Goal: Transaction & Acquisition: Purchase product/service

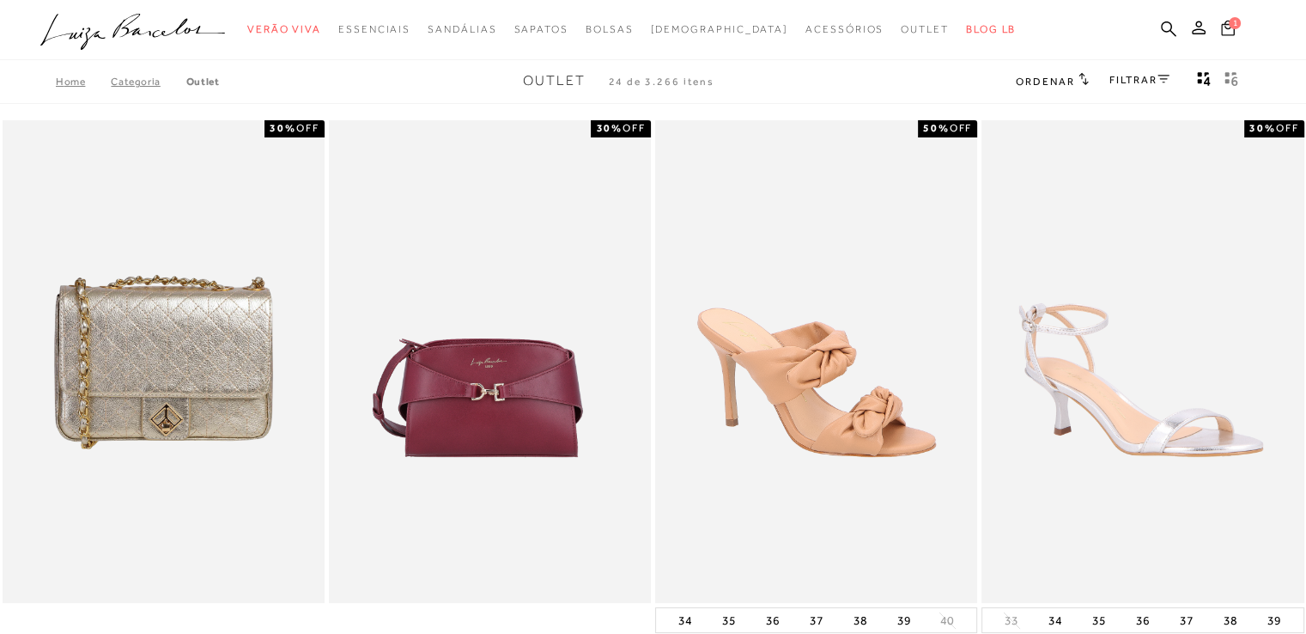
click at [1230, 21] on span "1" at bounding box center [1234, 23] width 12 height 12
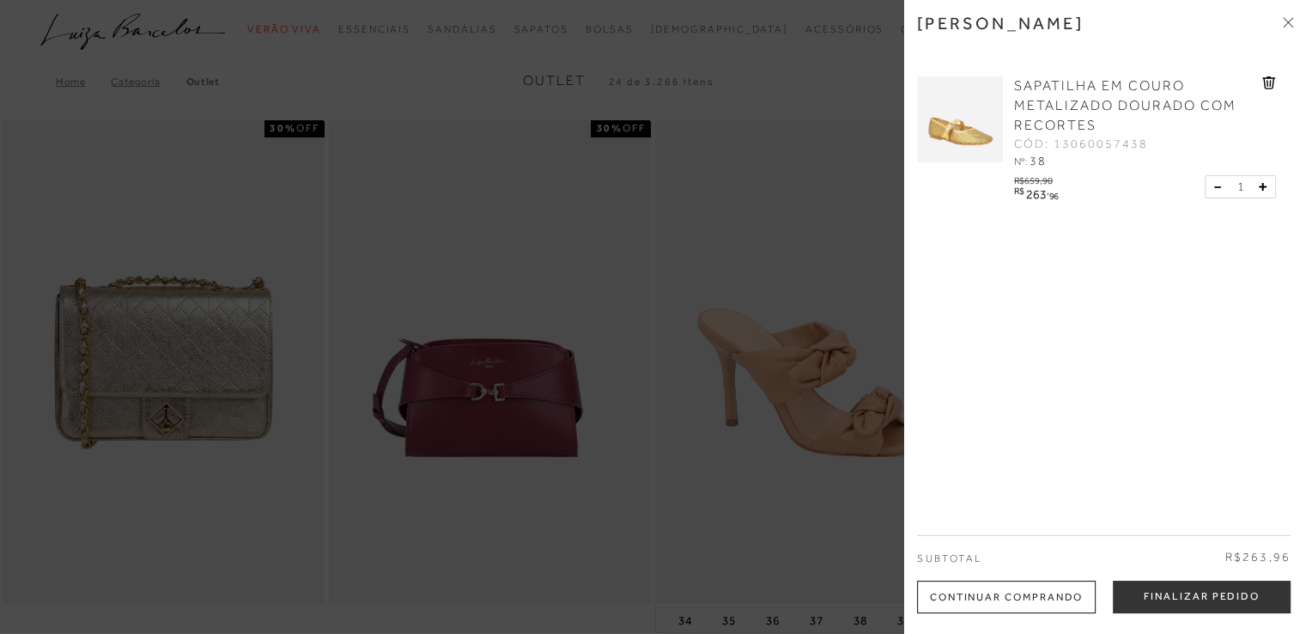
click at [736, 155] on div at bounding box center [653, 317] width 1306 height 634
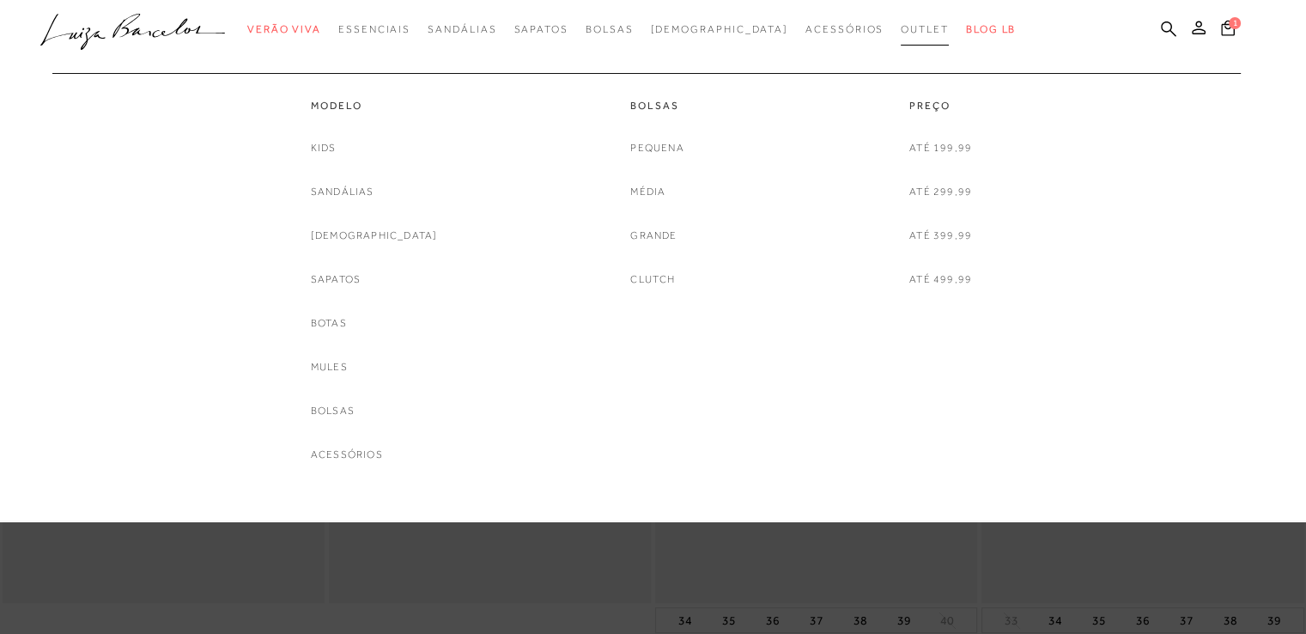
click at [900, 30] on span "Outlet" at bounding box center [924, 29] width 48 height 12
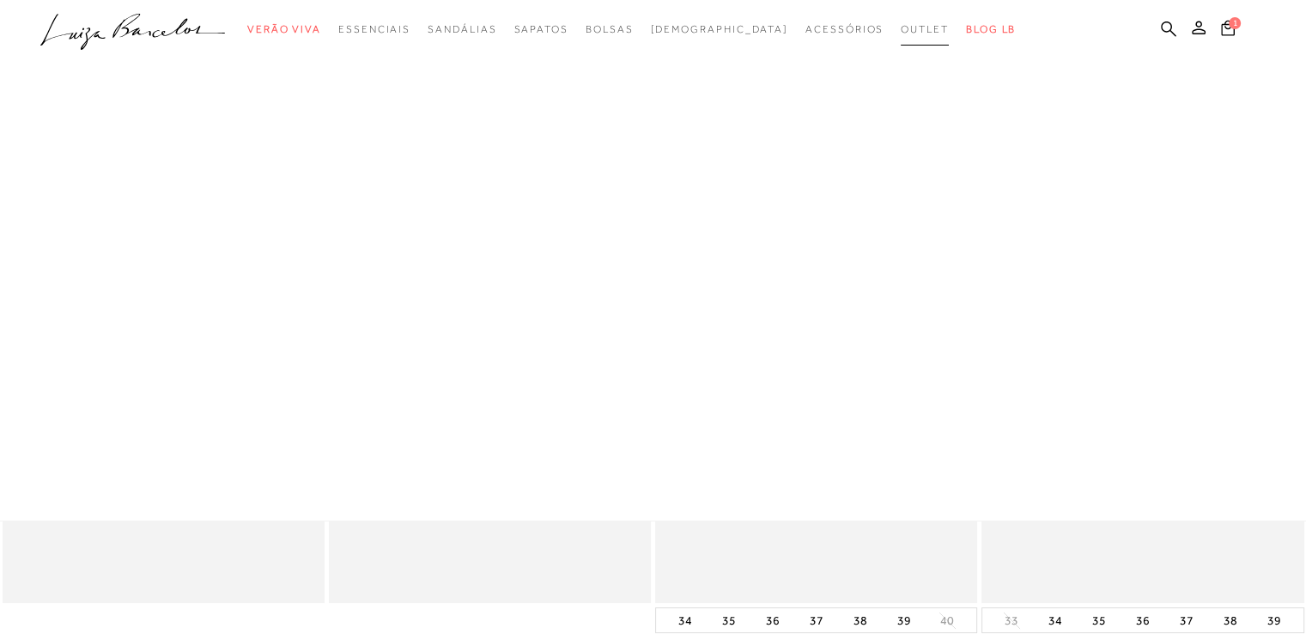
click at [900, 30] on span "Outlet" at bounding box center [924, 29] width 48 height 12
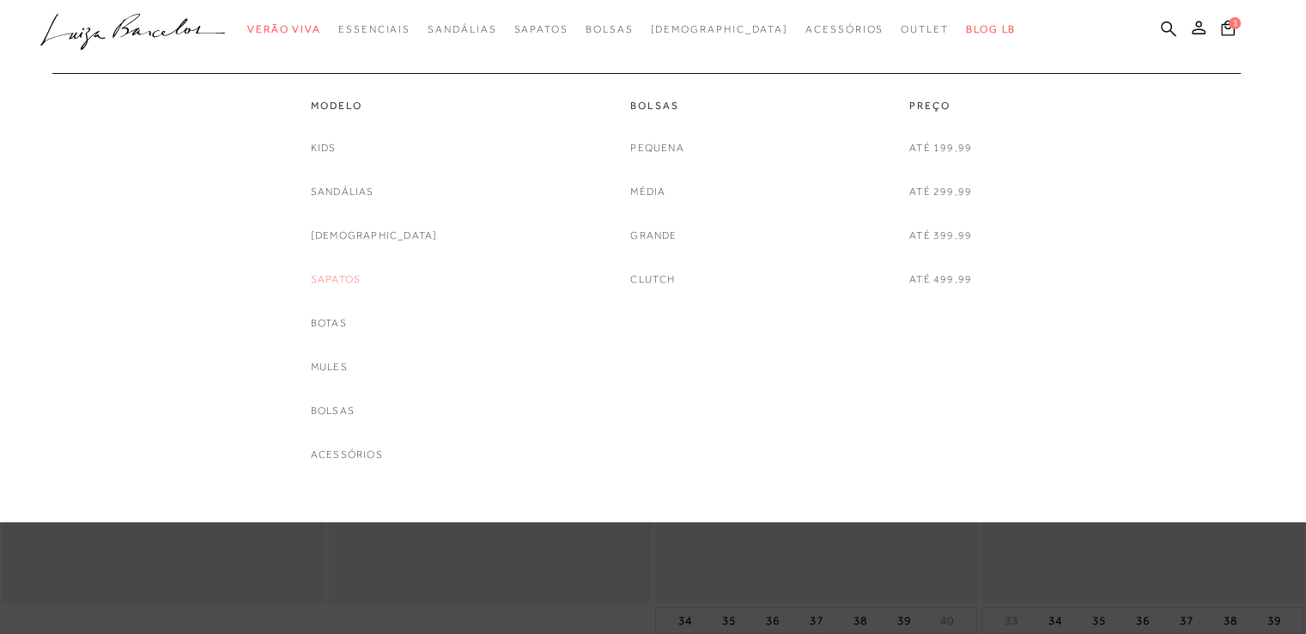
click at [361, 272] on link "Sapatos" at bounding box center [336, 279] width 50 height 18
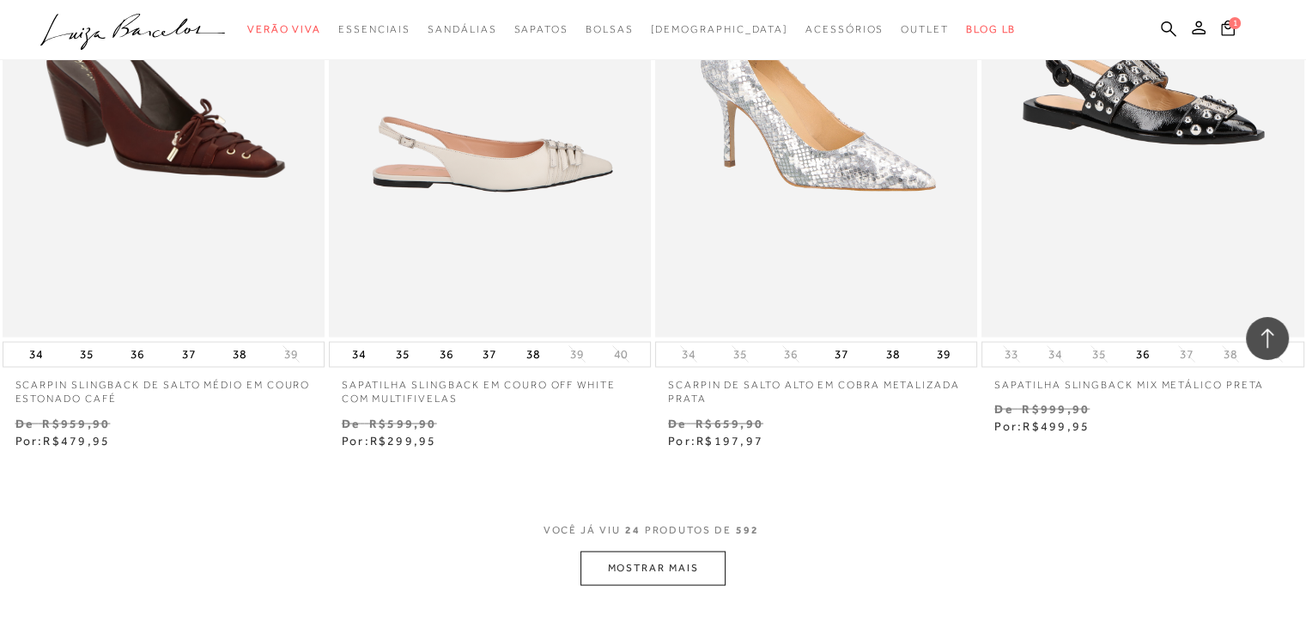
scroll to position [3605, 0]
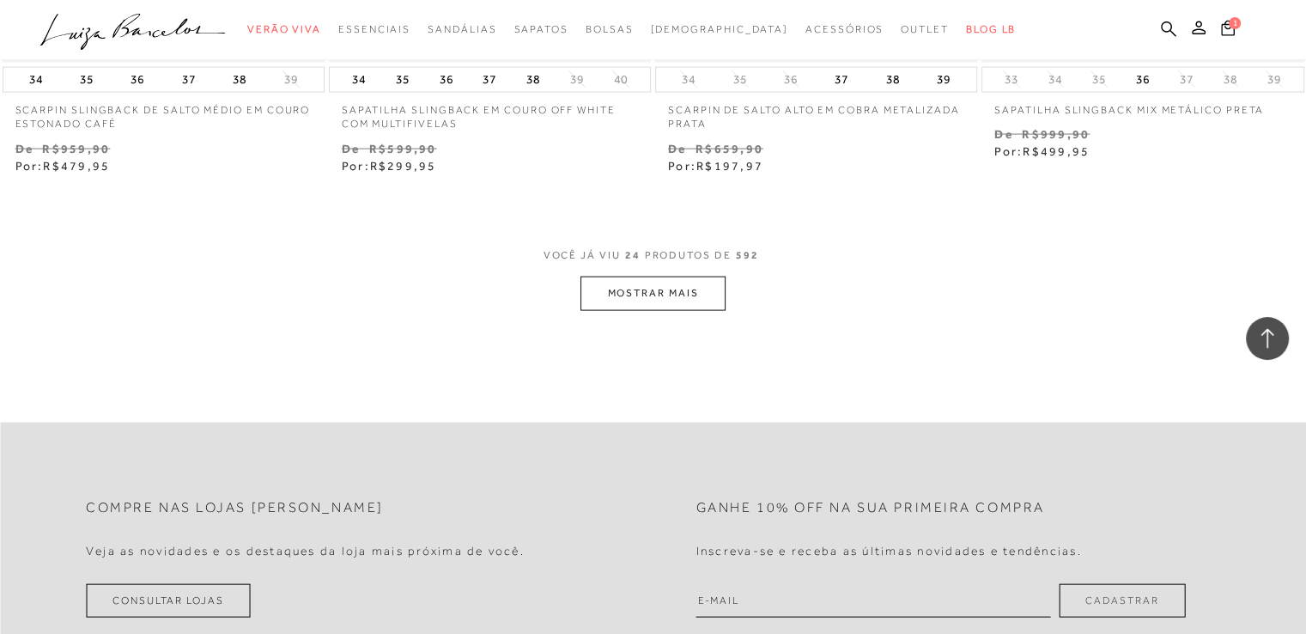
click at [646, 297] on button "MOSTRAR MAIS" at bounding box center [652, 292] width 144 height 33
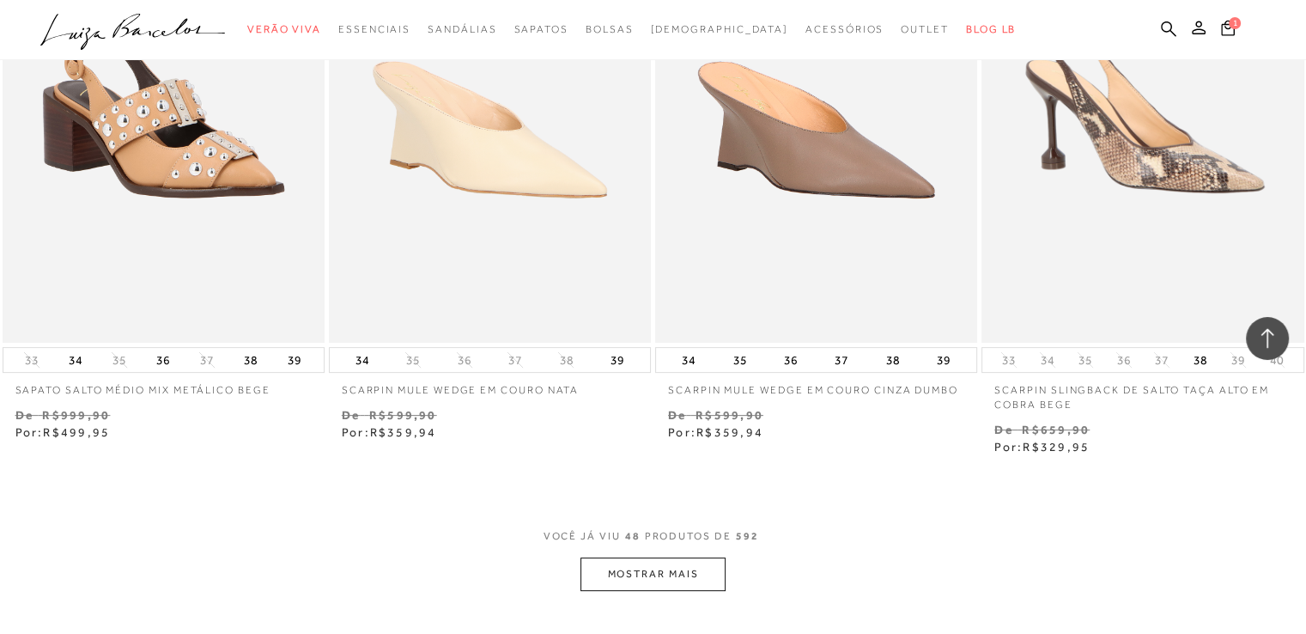
scroll to position [7296, 0]
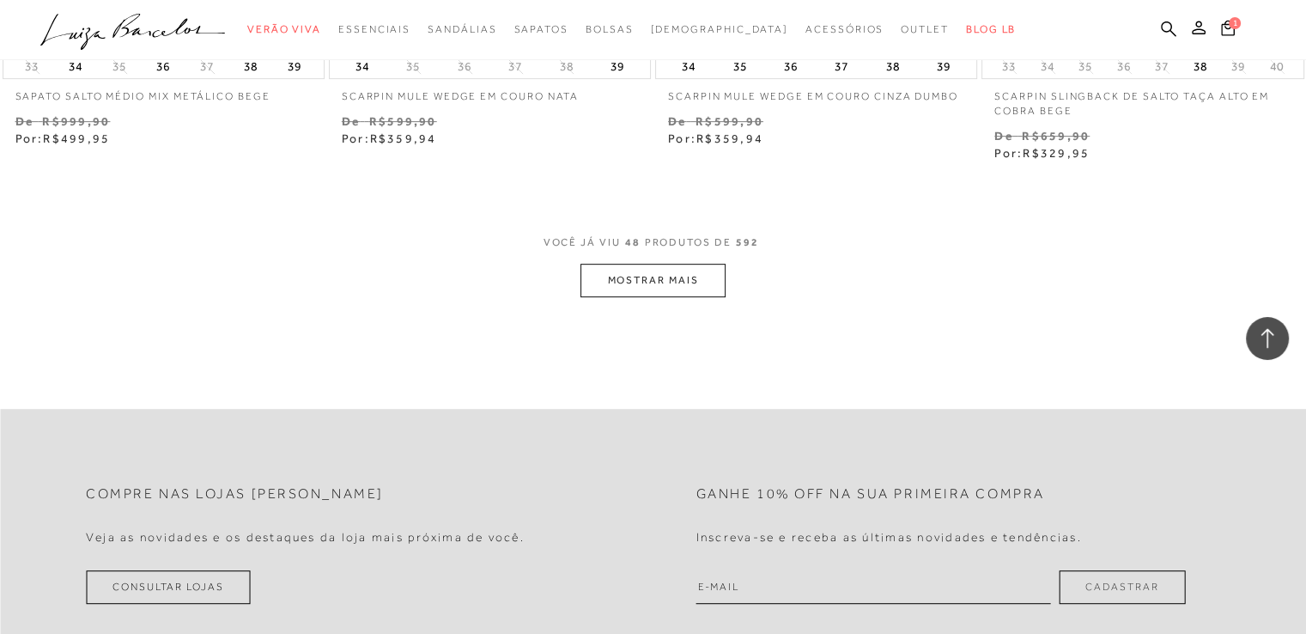
click at [676, 283] on button "MOSTRAR MAIS" at bounding box center [652, 280] width 144 height 33
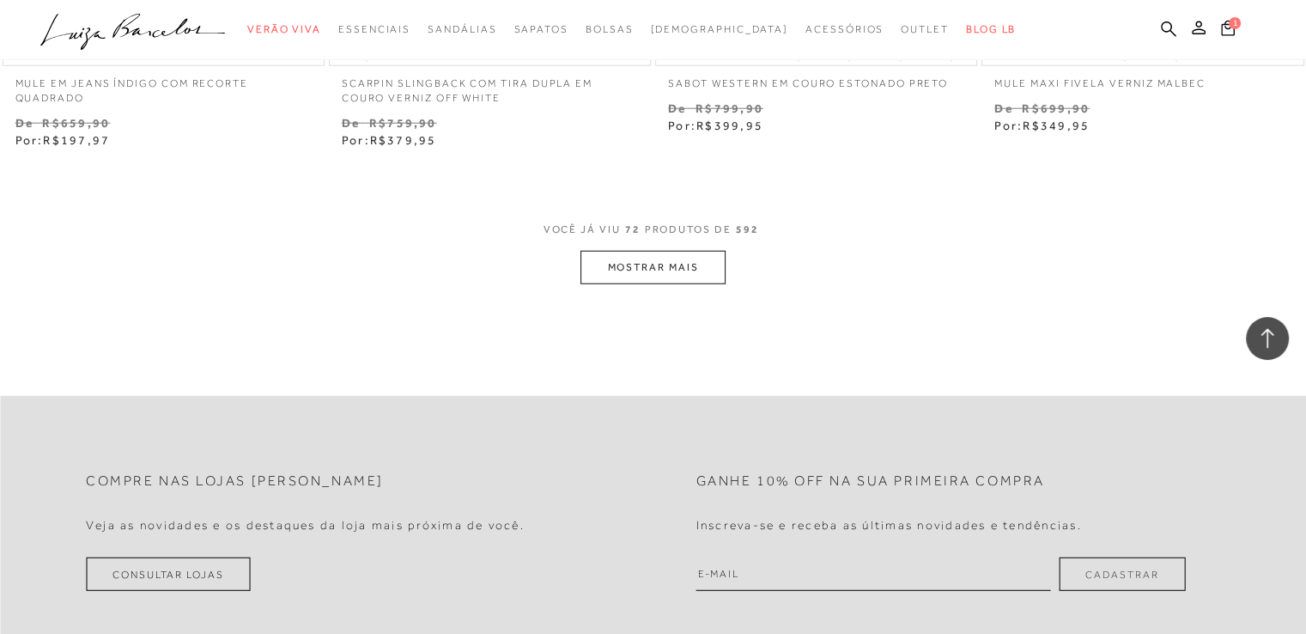
scroll to position [11073, 0]
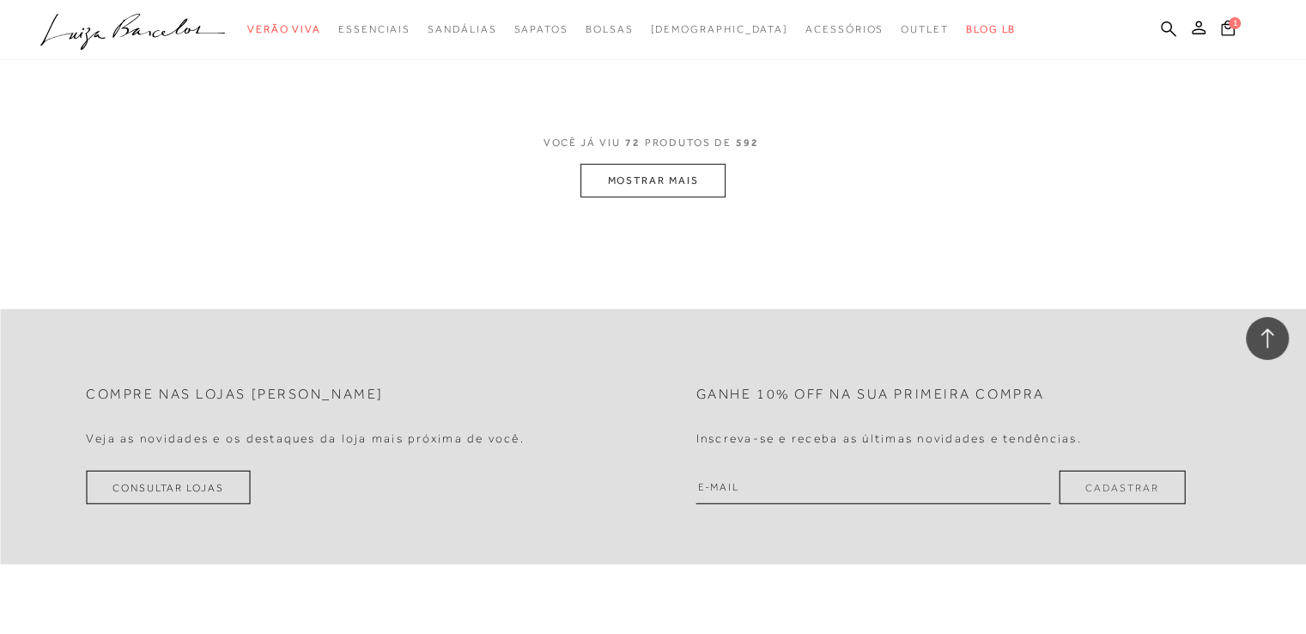
click at [692, 182] on button "MOSTRAR MAIS" at bounding box center [652, 180] width 144 height 33
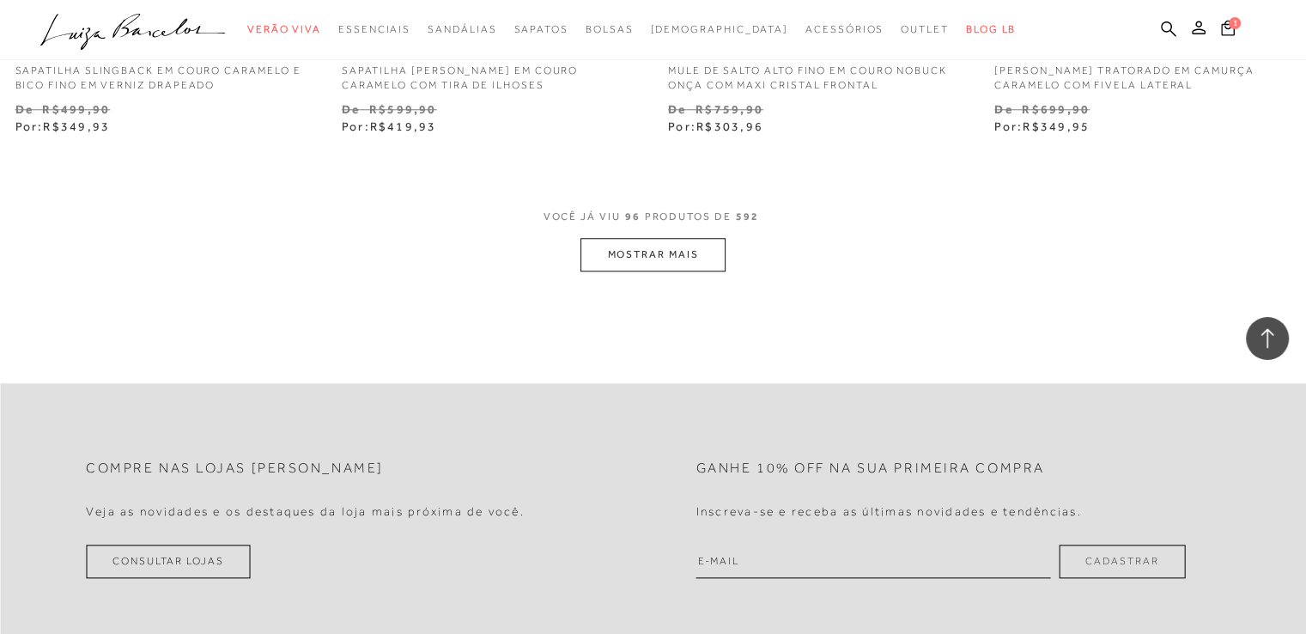
scroll to position [14679, 0]
click at [677, 262] on button "MOSTRAR MAIS" at bounding box center [652, 253] width 144 height 33
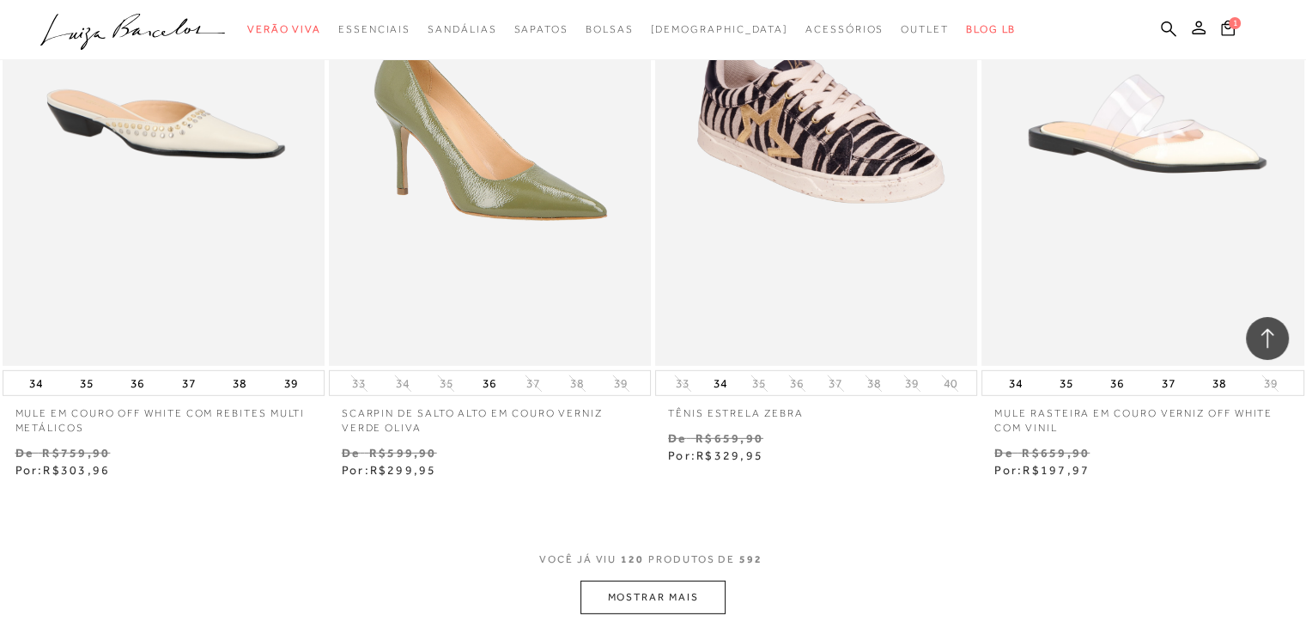
scroll to position [18284, 0]
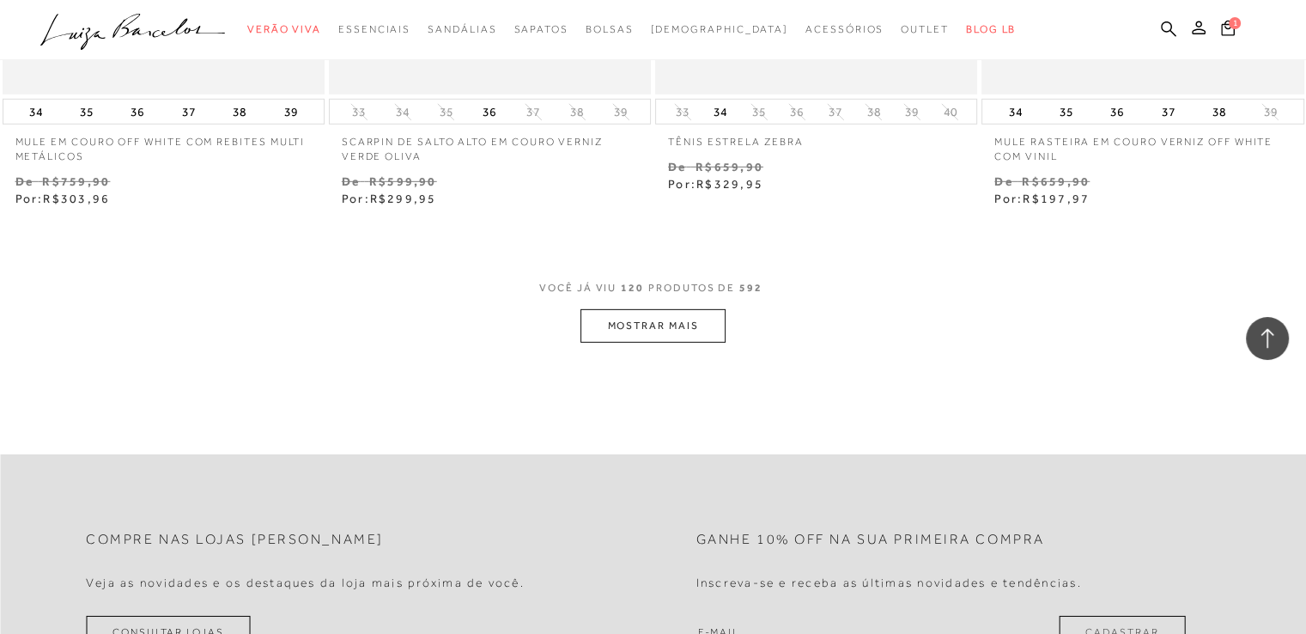
click at [700, 324] on button "MOSTRAR MAIS" at bounding box center [652, 325] width 144 height 33
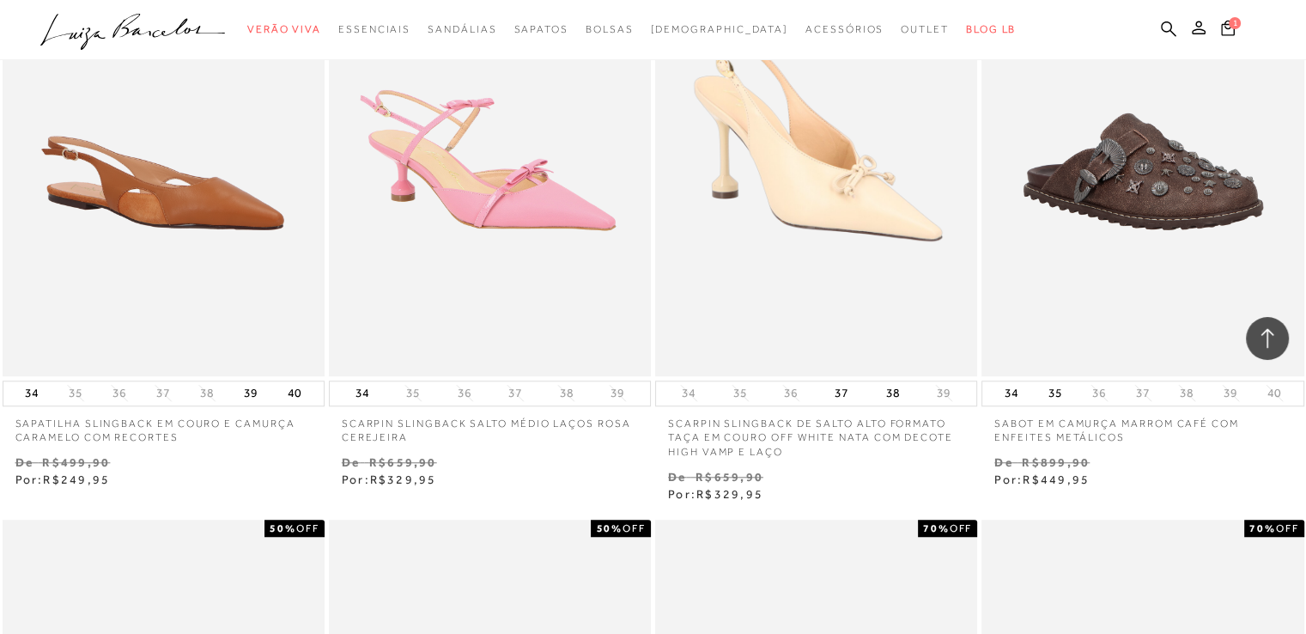
scroll to position [21117, 0]
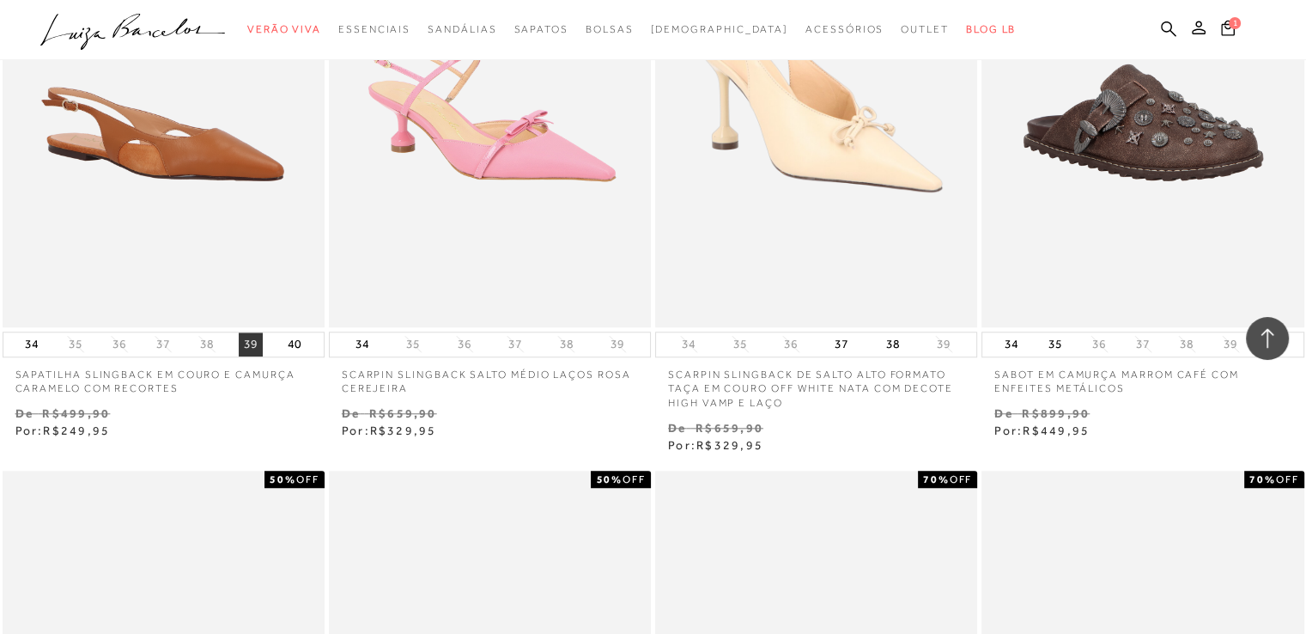
click at [252, 336] on button "39" at bounding box center [251, 344] width 24 height 24
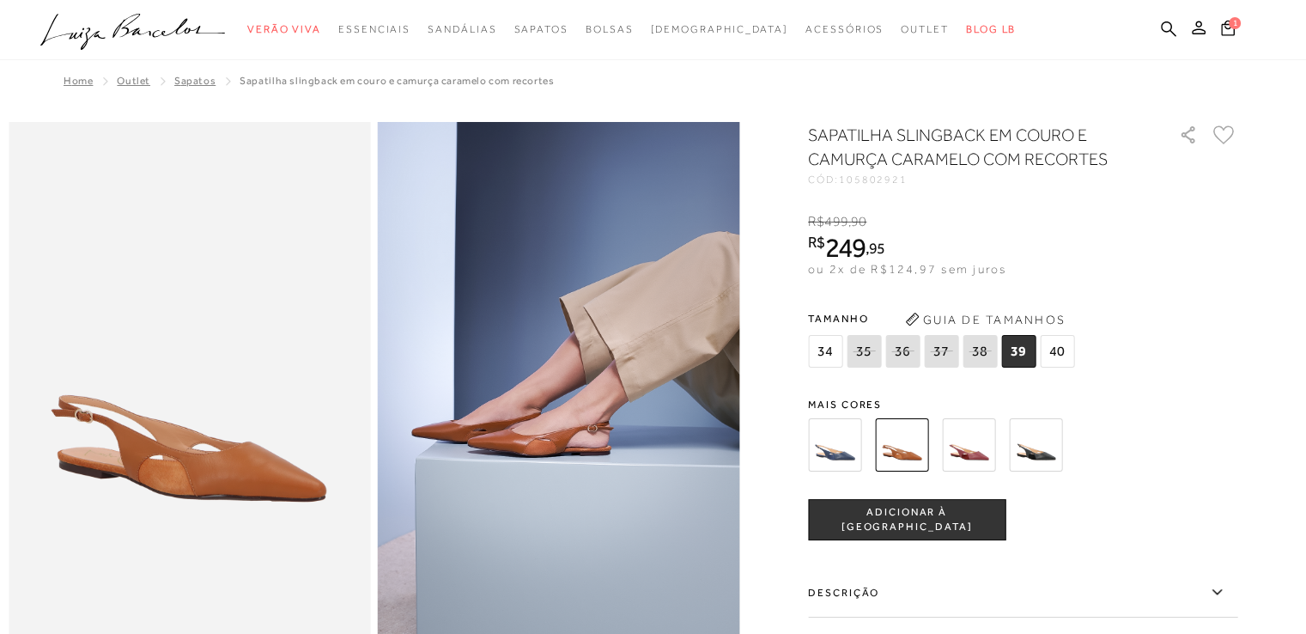
click at [981, 440] on img at bounding box center [968, 444] width 53 height 53
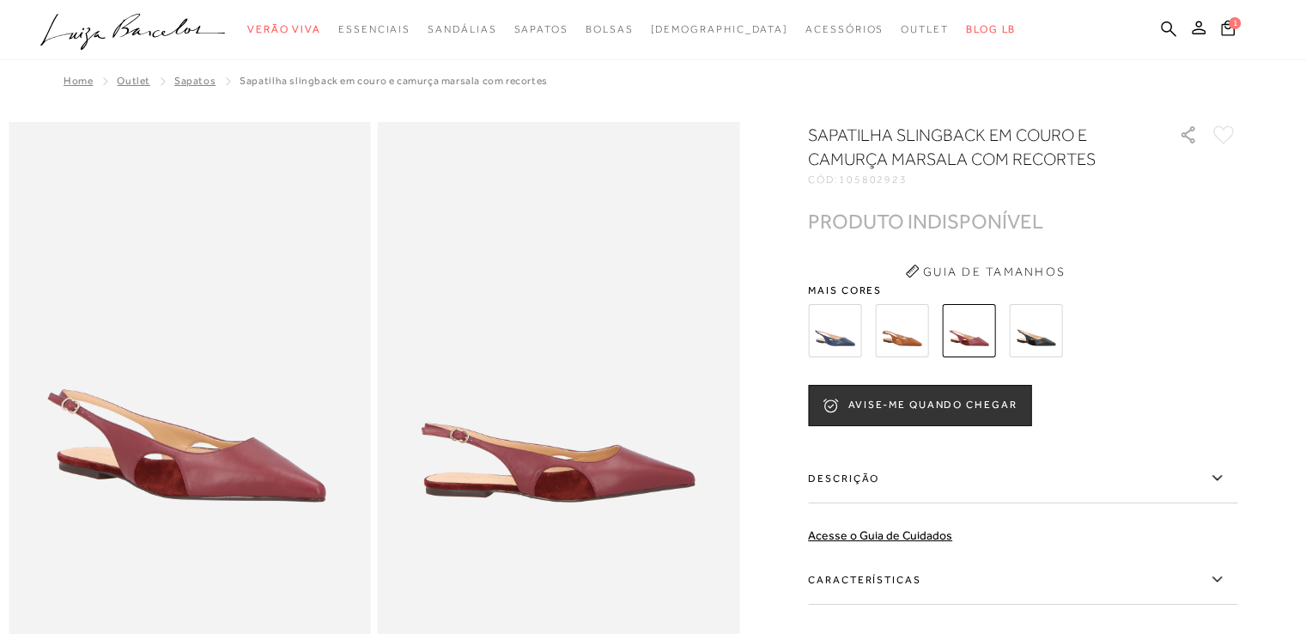
click at [912, 343] on img at bounding box center [901, 330] width 53 height 53
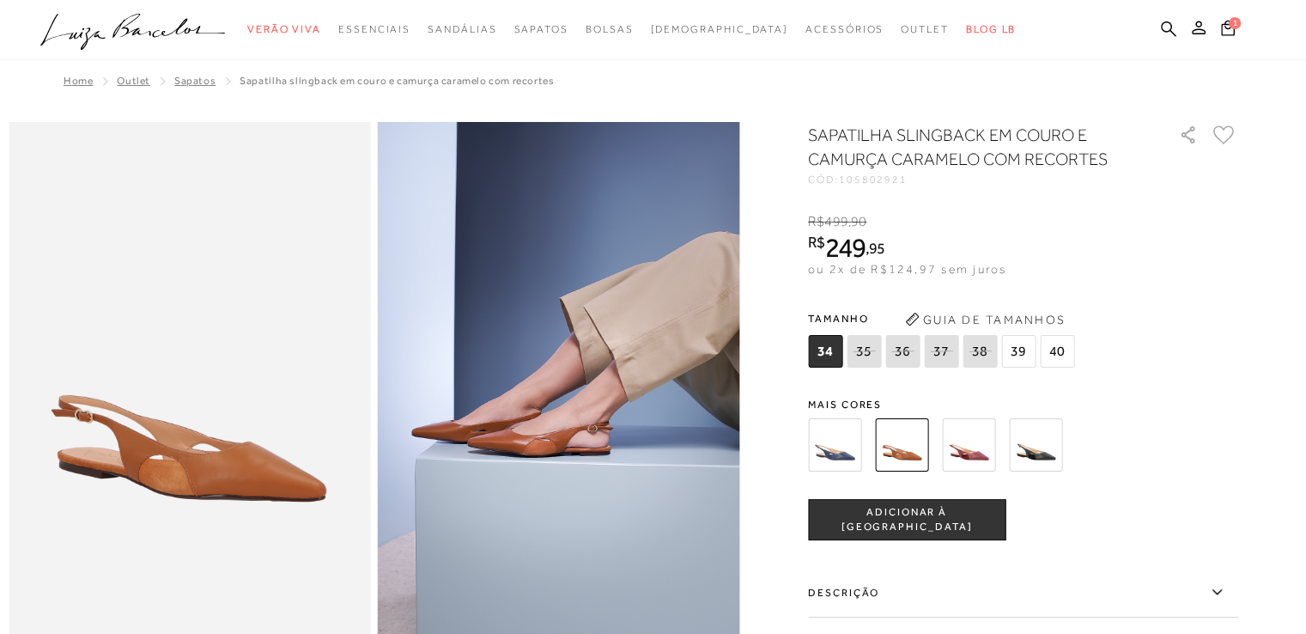
click at [986, 358] on icon at bounding box center [979, 350] width 24 height 21
select select
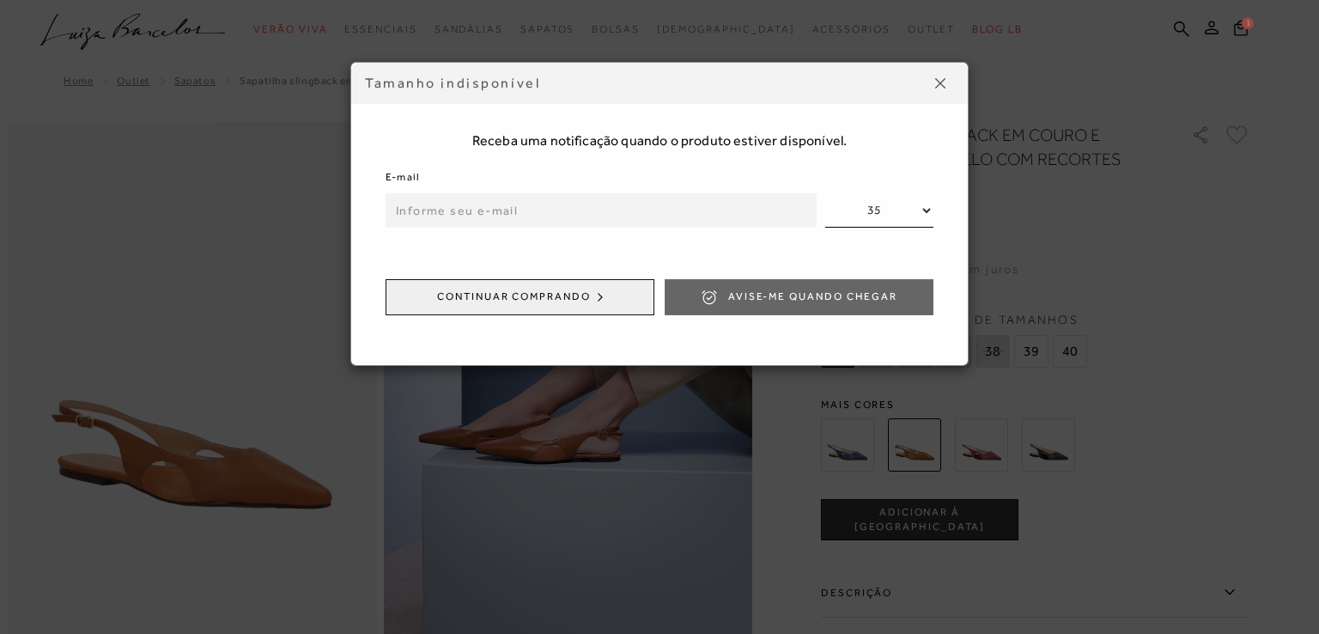
click at [944, 85] on img at bounding box center [940, 83] width 10 height 10
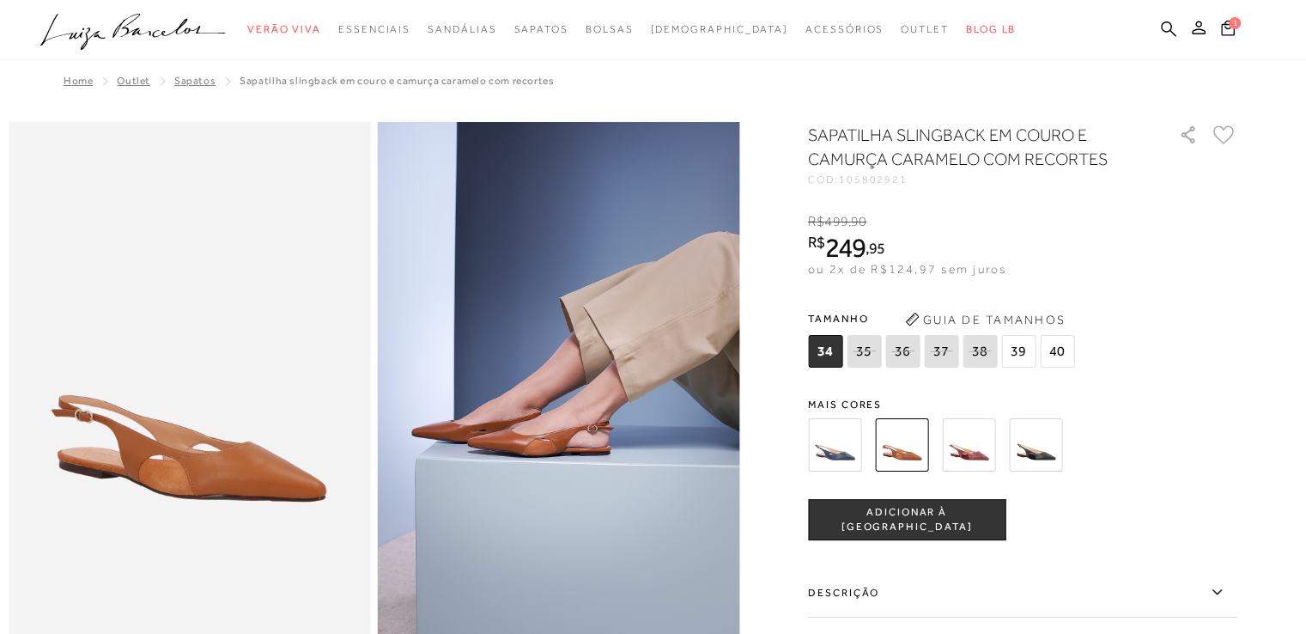
click at [1022, 351] on span "39" at bounding box center [1018, 351] width 34 height 33
click at [924, 516] on span "ADICIONAR À [GEOGRAPHIC_DATA]" at bounding box center [907, 520] width 196 height 30
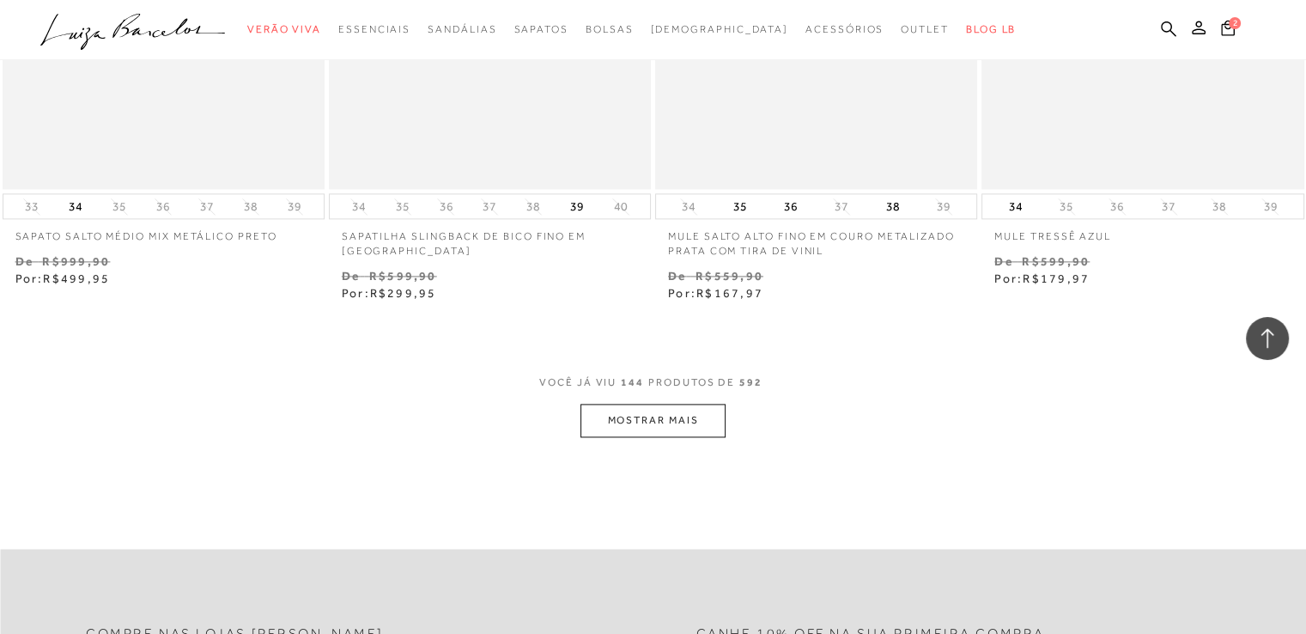
scroll to position [21975, 0]
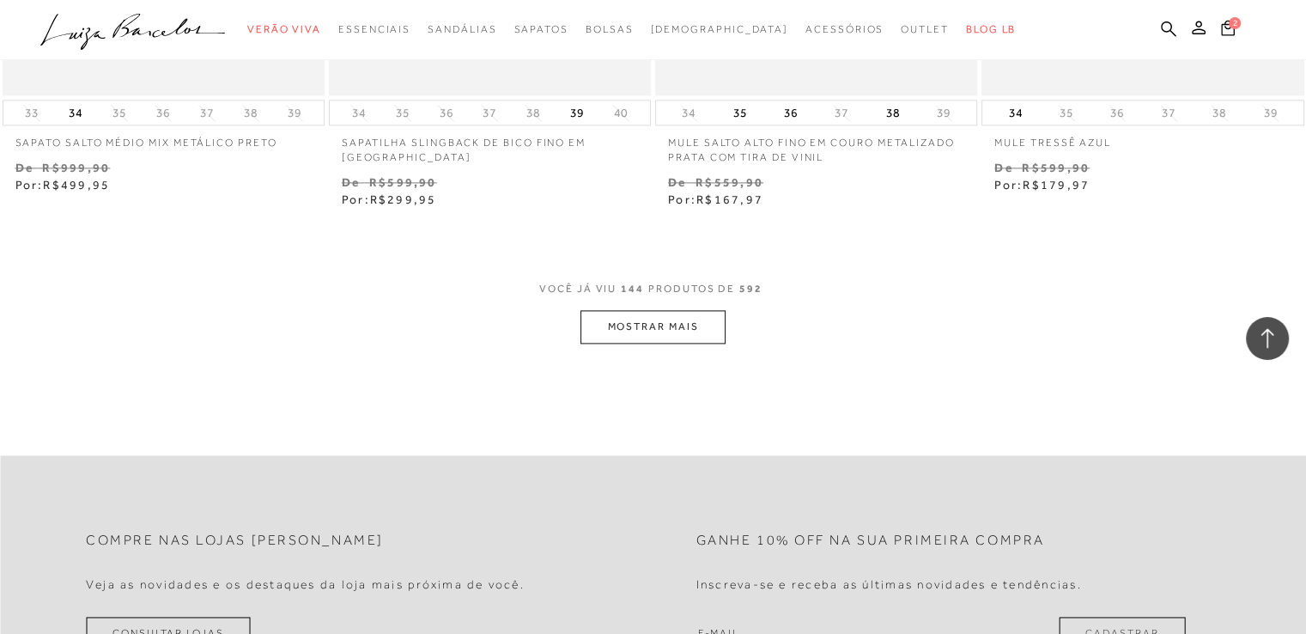
click at [668, 317] on button "MOSTRAR MAIS" at bounding box center [652, 326] width 144 height 33
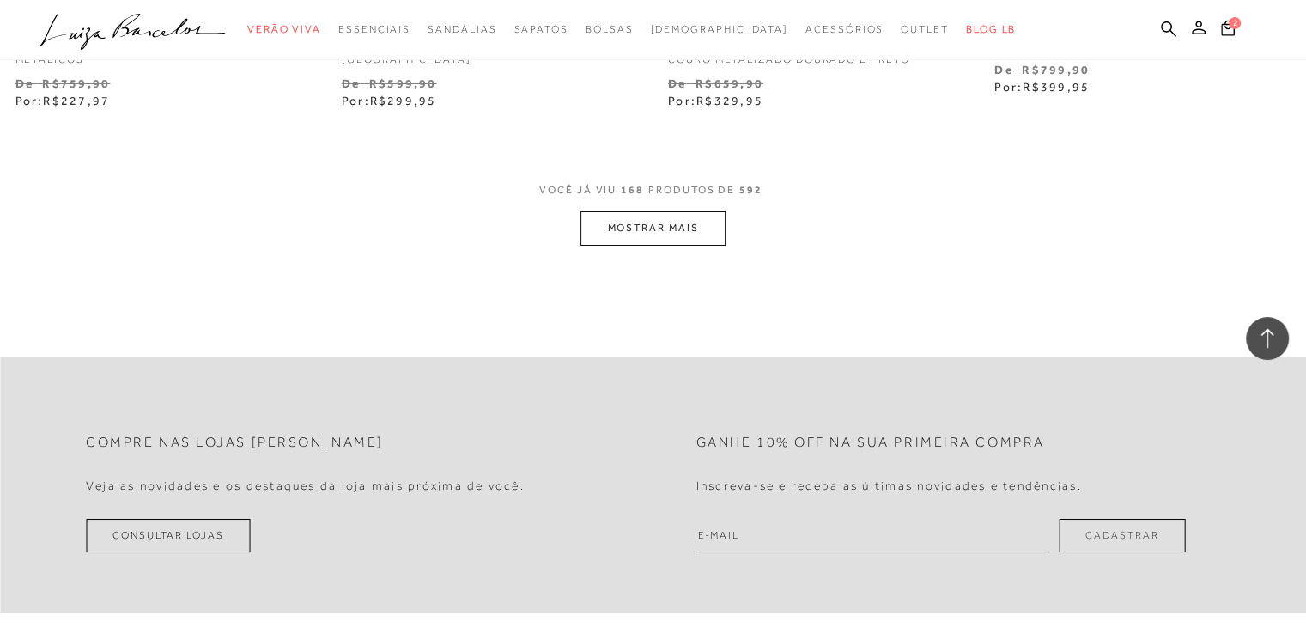
scroll to position [25752, 0]
click at [670, 227] on button "MOSTRAR MAIS" at bounding box center [652, 226] width 144 height 33
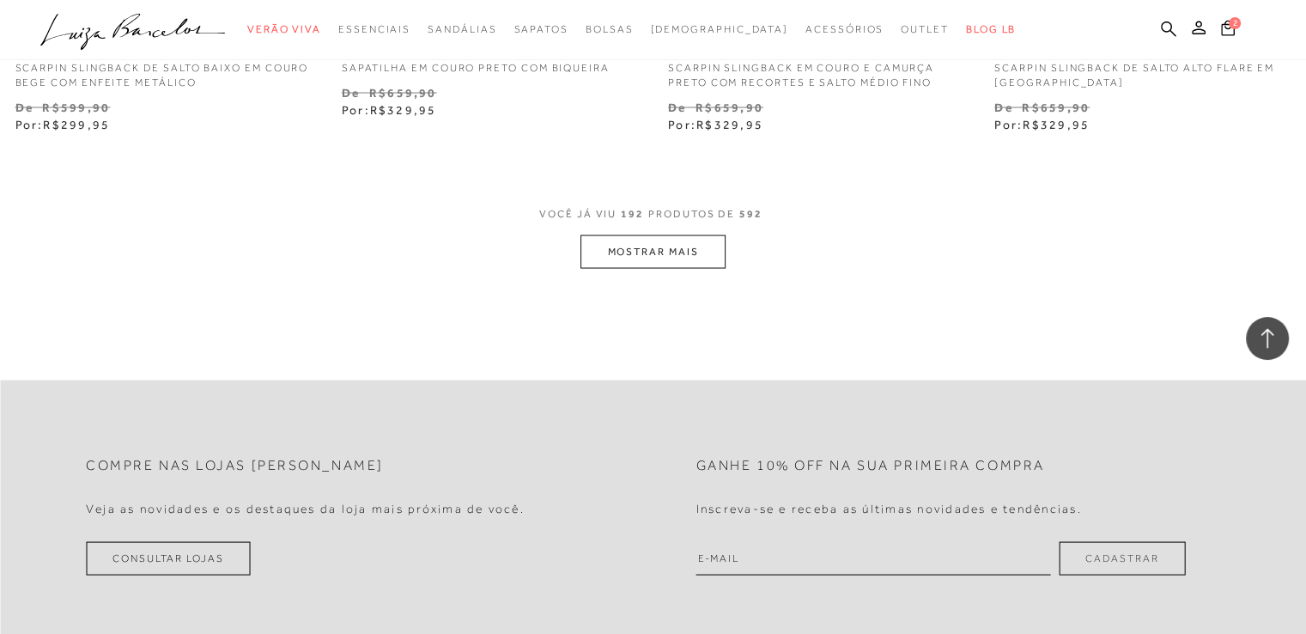
scroll to position [29443, 0]
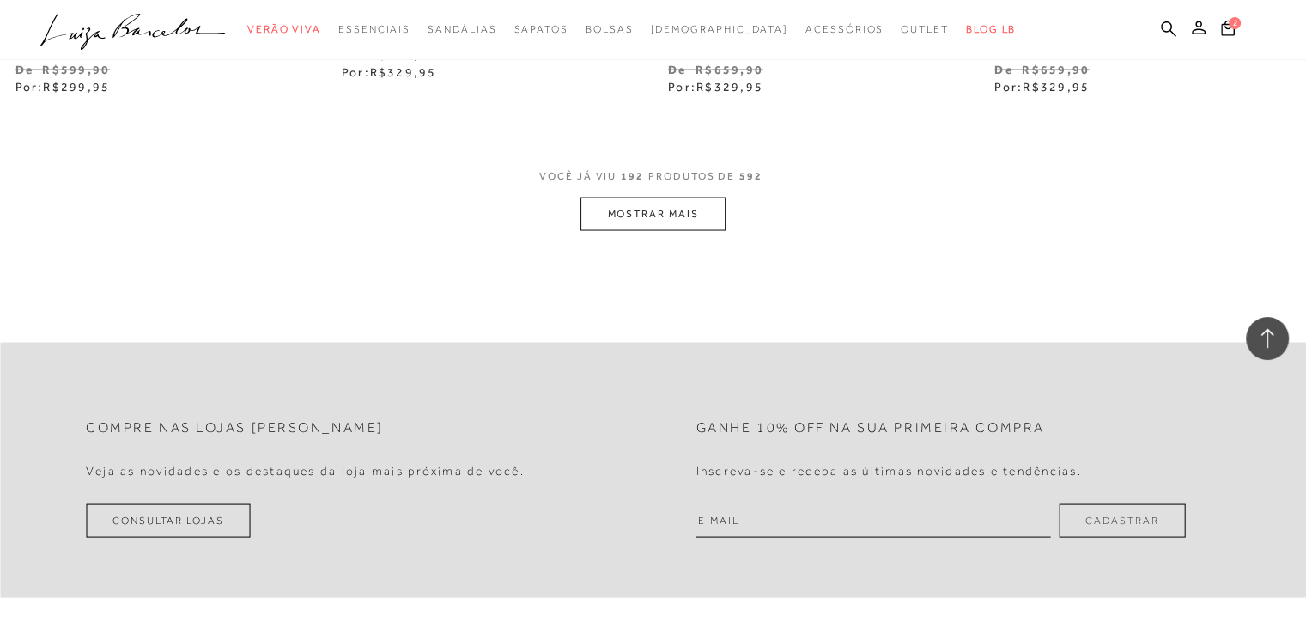
click at [690, 215] on button "MOSTRAR MAIS" at bounding box center [652, 213] width 144 height 33
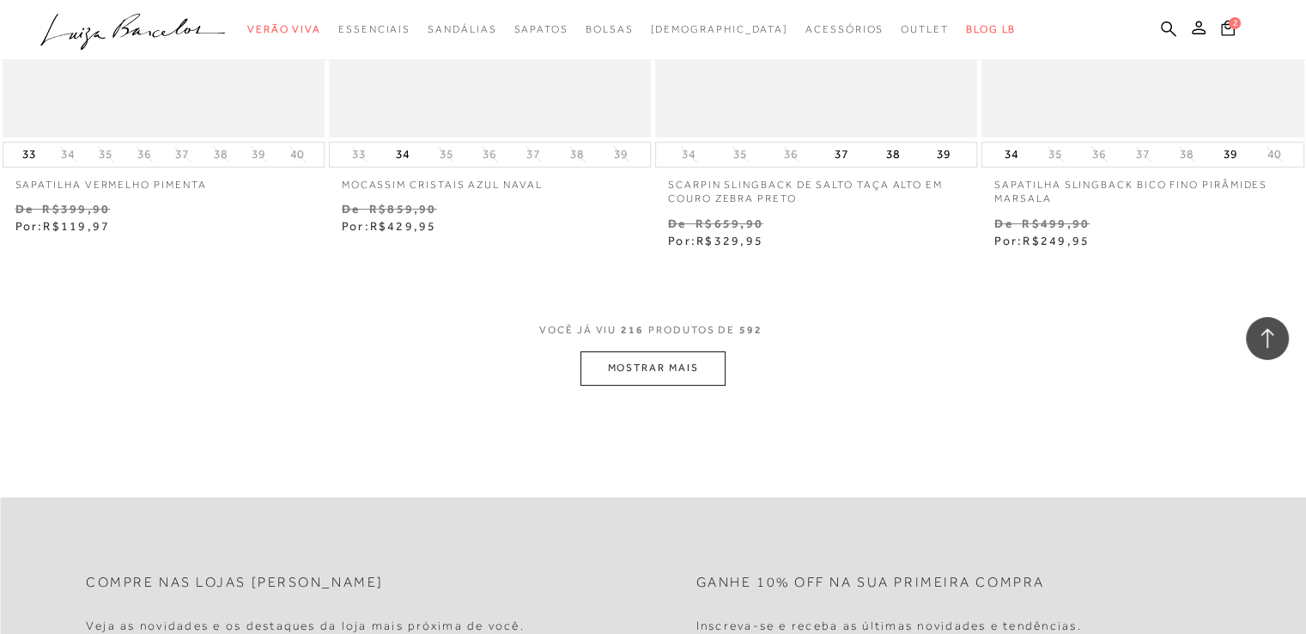
scroll to position [32963, 0]
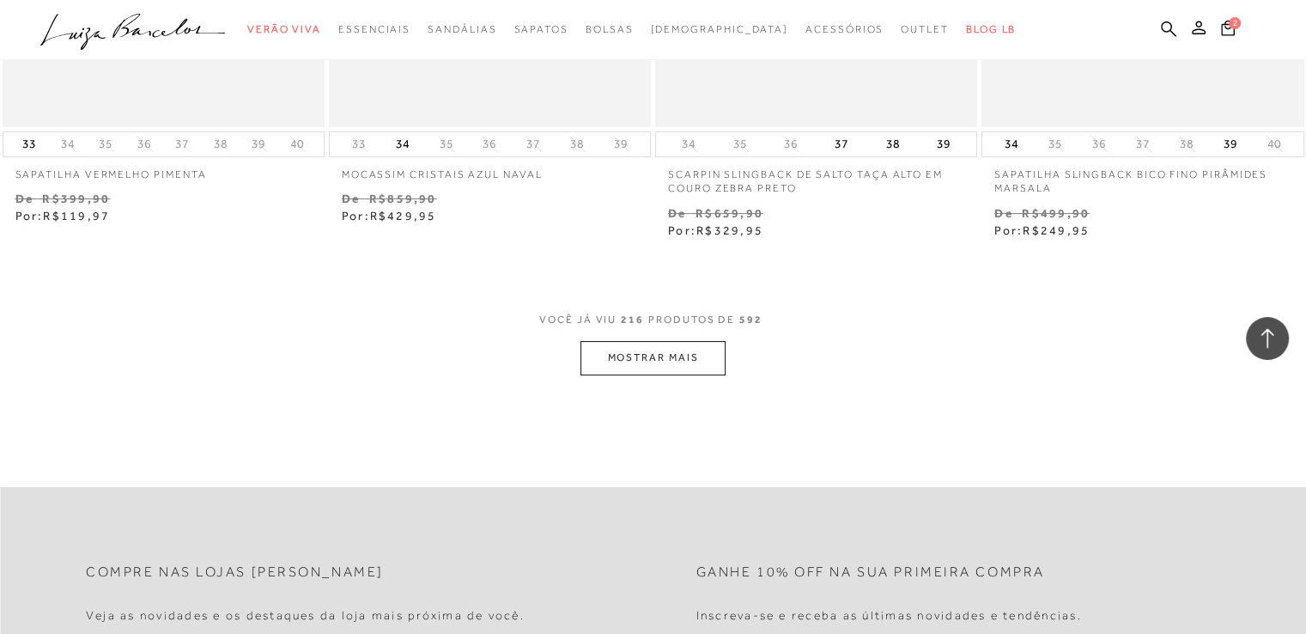
click at [706, 360] on button "MOSTRAR MAIS" at bounding box center [652, 357] width 144 height 33
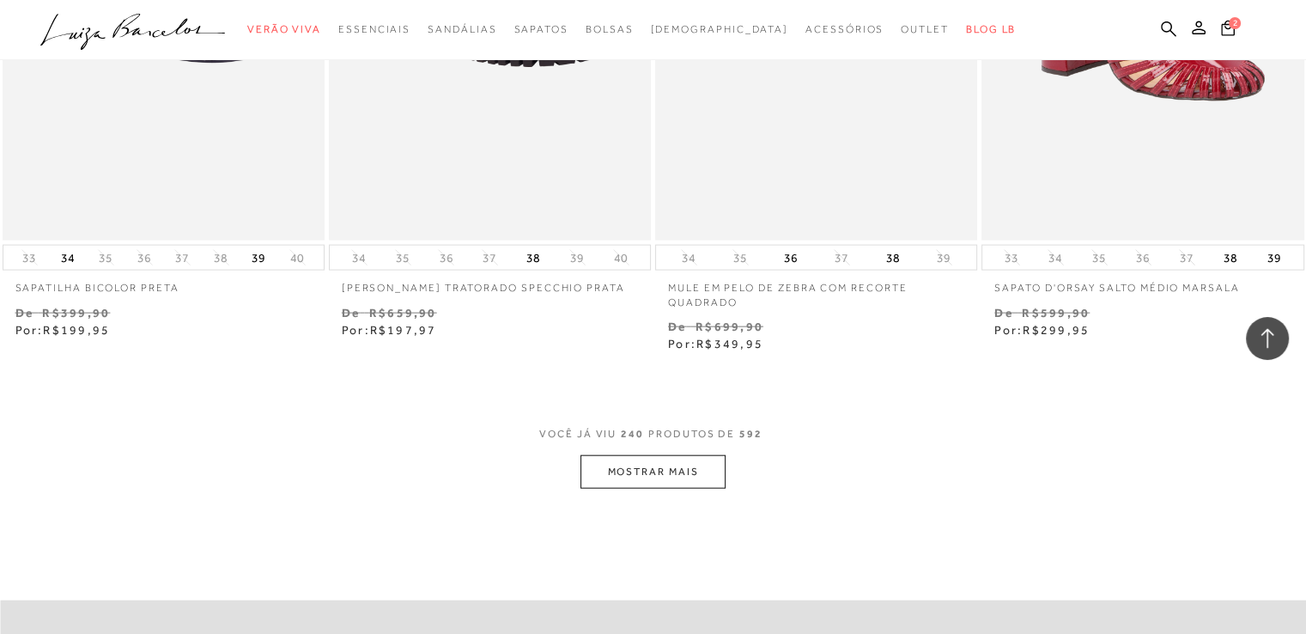
scroll to position [36568, 0]
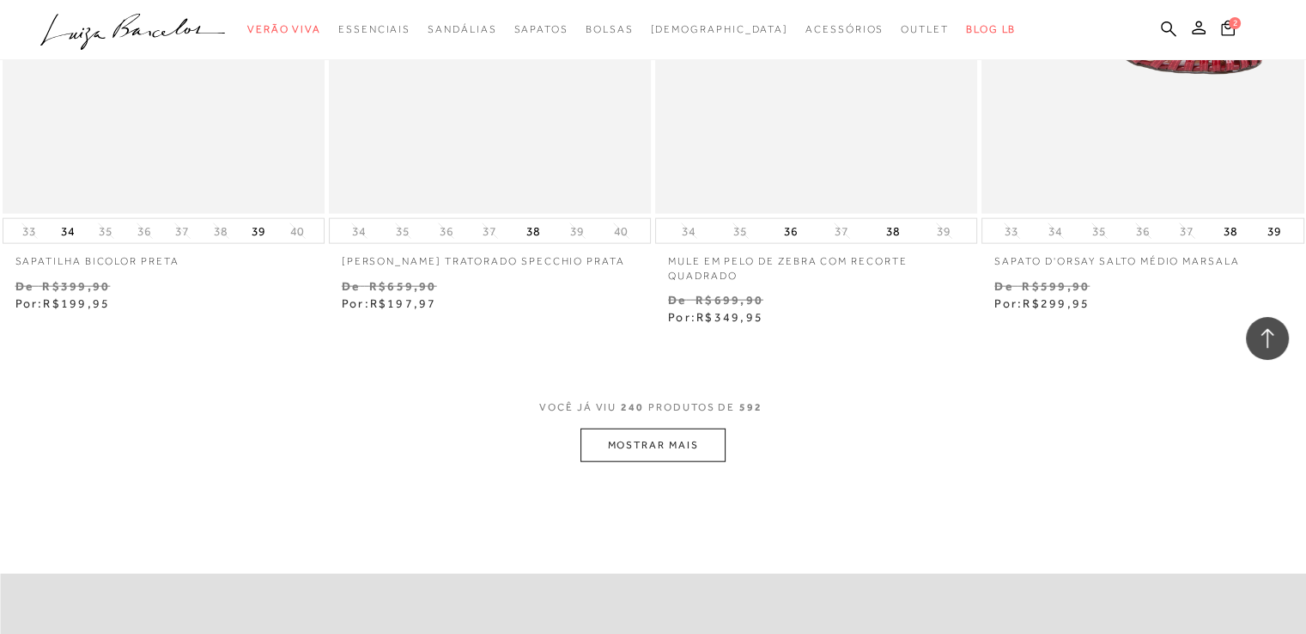
click at [690, 428] on button "MOSTRAR MAIS" at bounding box center [652, 444] width 144 height 33
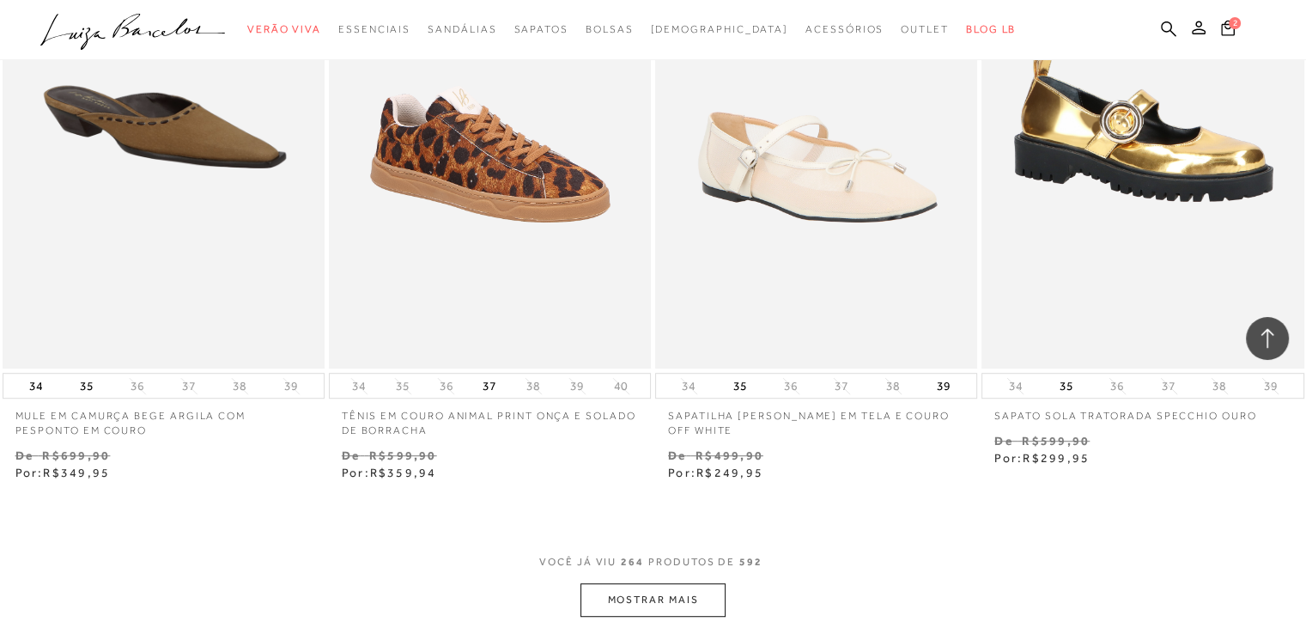
scroll to position [40345, 0]
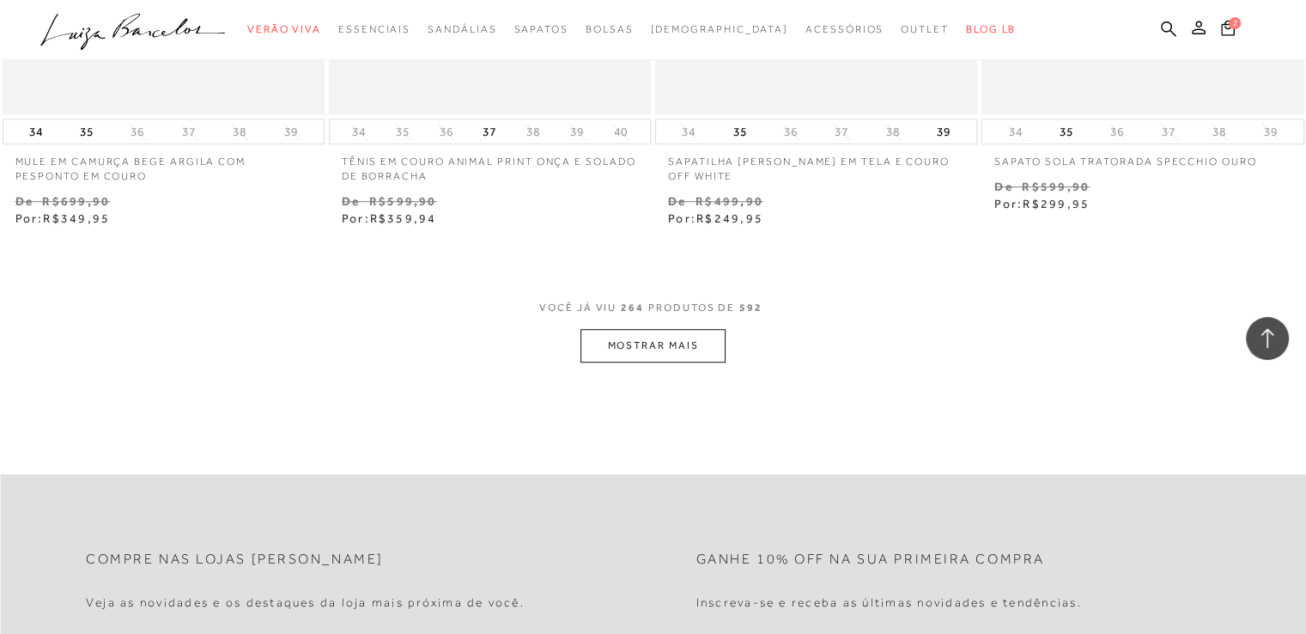
click at [682, 334] on button "MOSTRAR MAIS" at bounding box center [652, 345] width 144 height 33
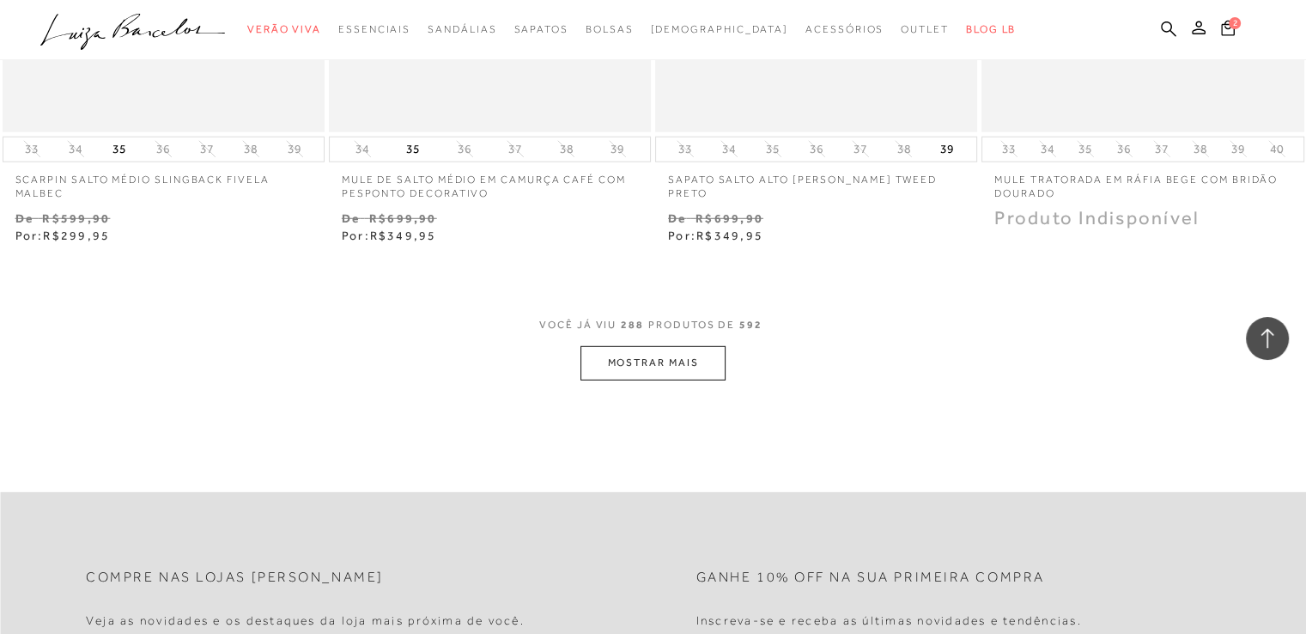
scroll to position [44036, 0]
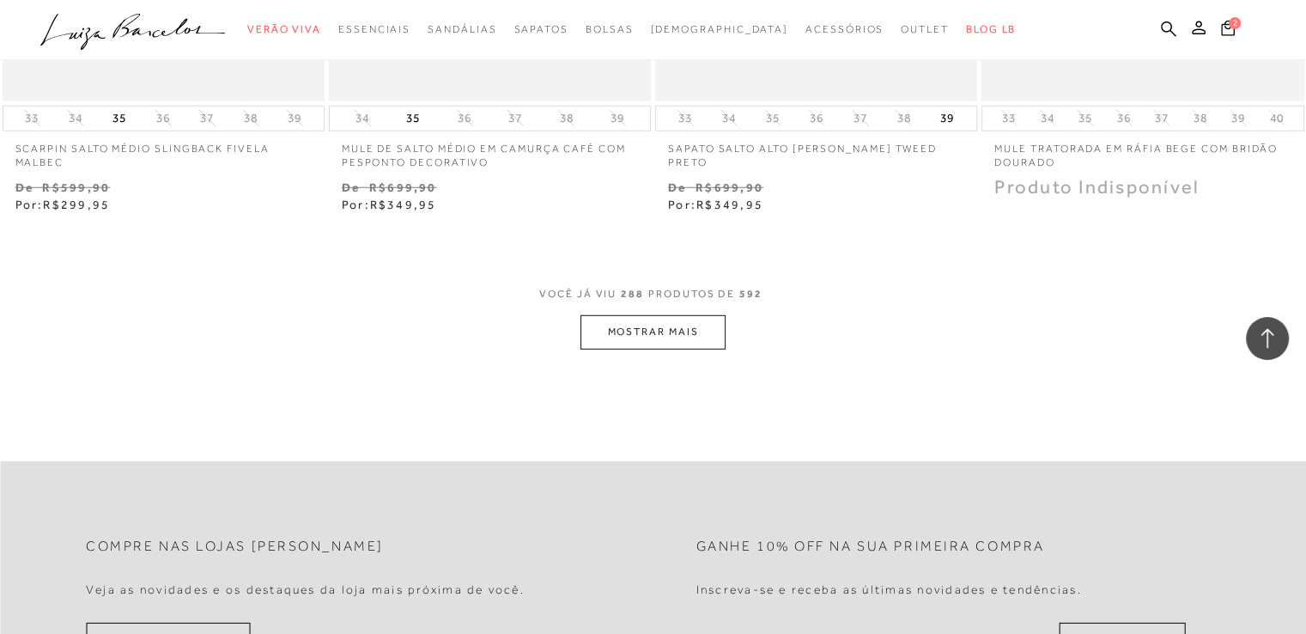
click at [682, 315] on button "MOSTRAR MAIS" at bounding box center [652, 331] width 144 height 33
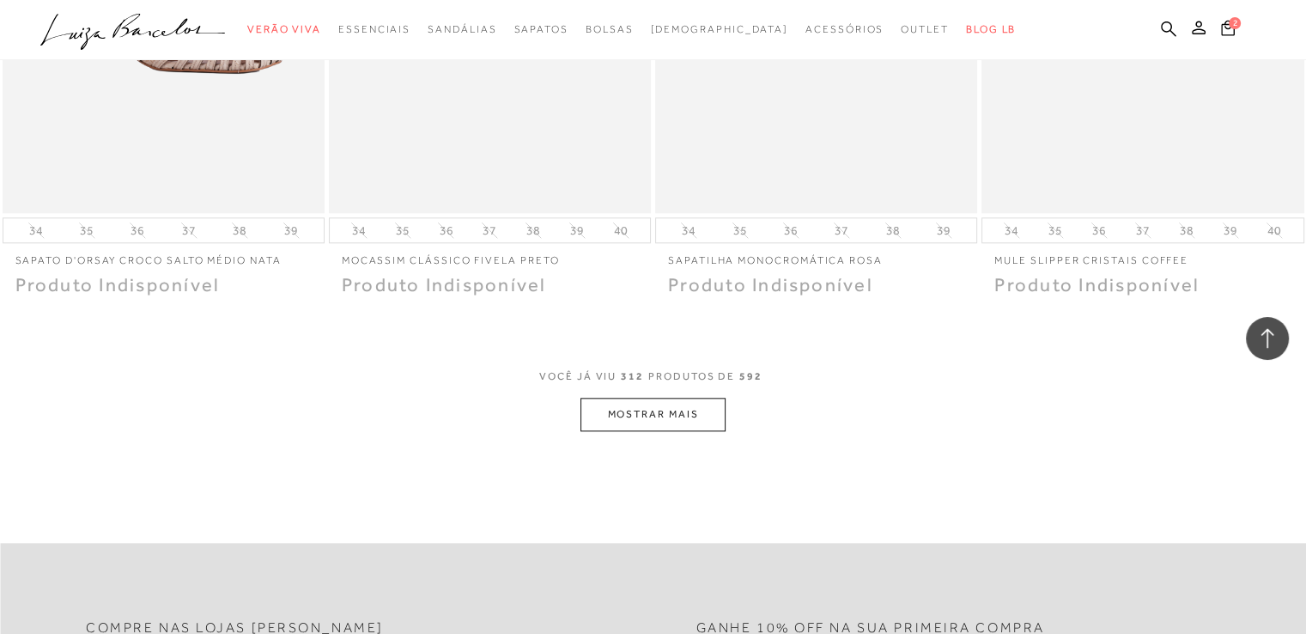
scroll to position [47556, 0]
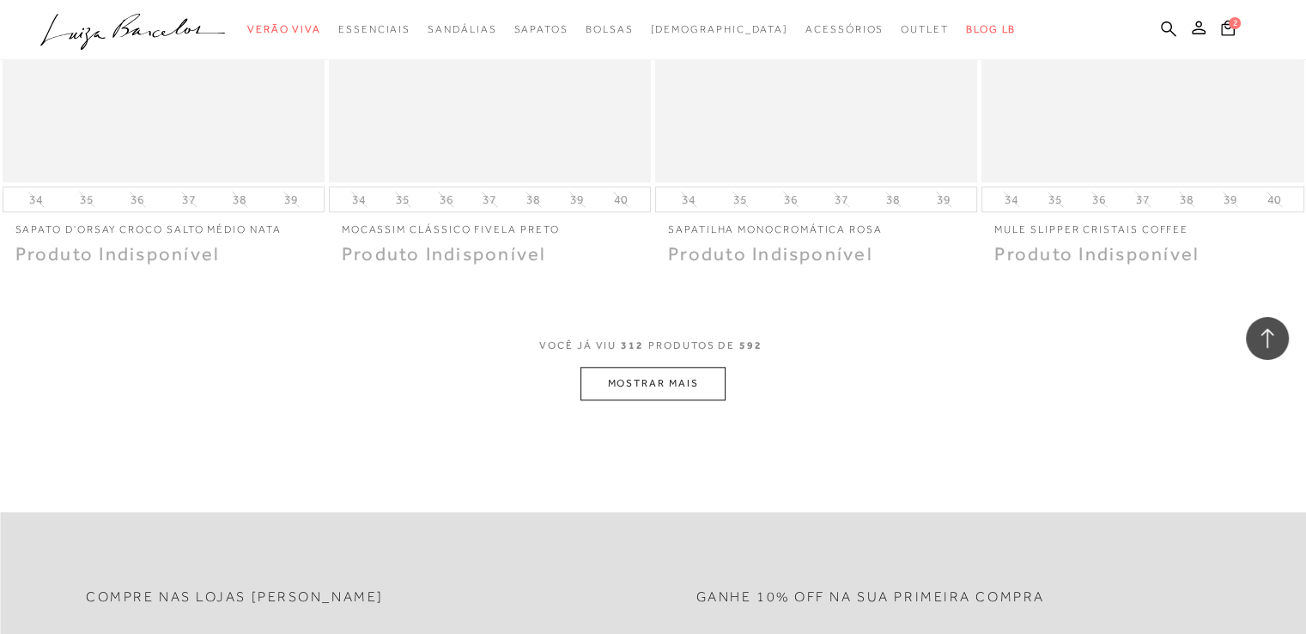
click at [682, 368] on button "MOSTRAR MAIS" at bounding box center [652, 383] width 144 height 33
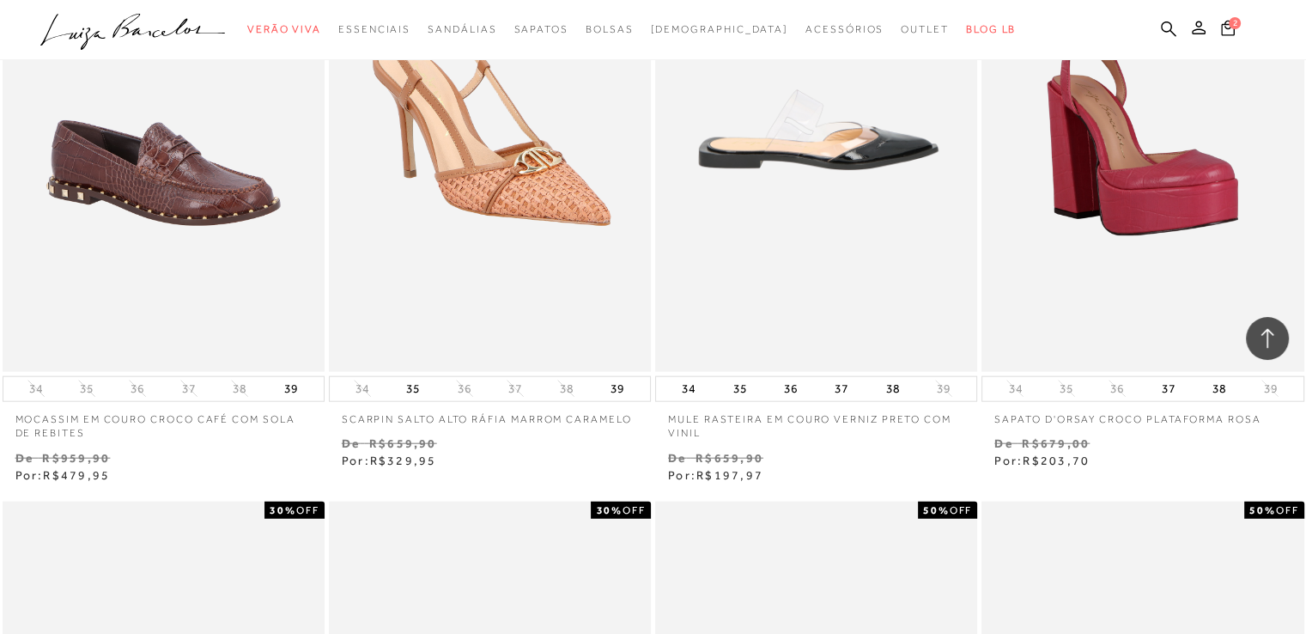
scroll to position [23520, 0]
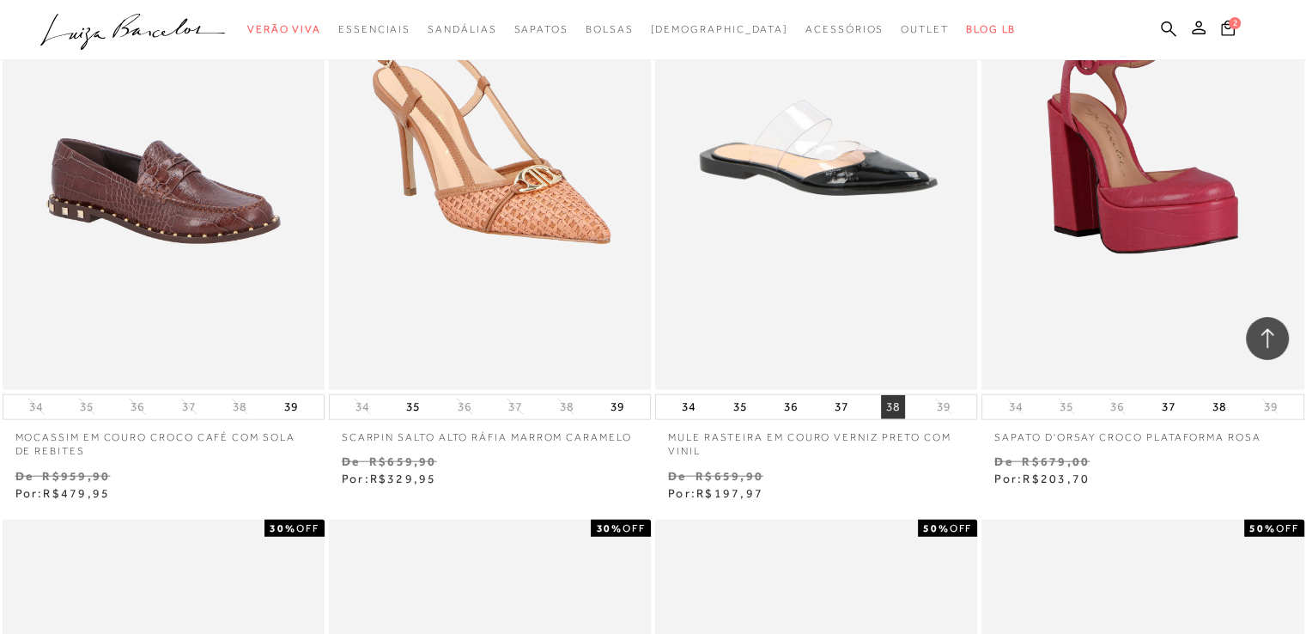
click at [900, 399] on button "38" at bounding box center [893, 407] width 24 height 24
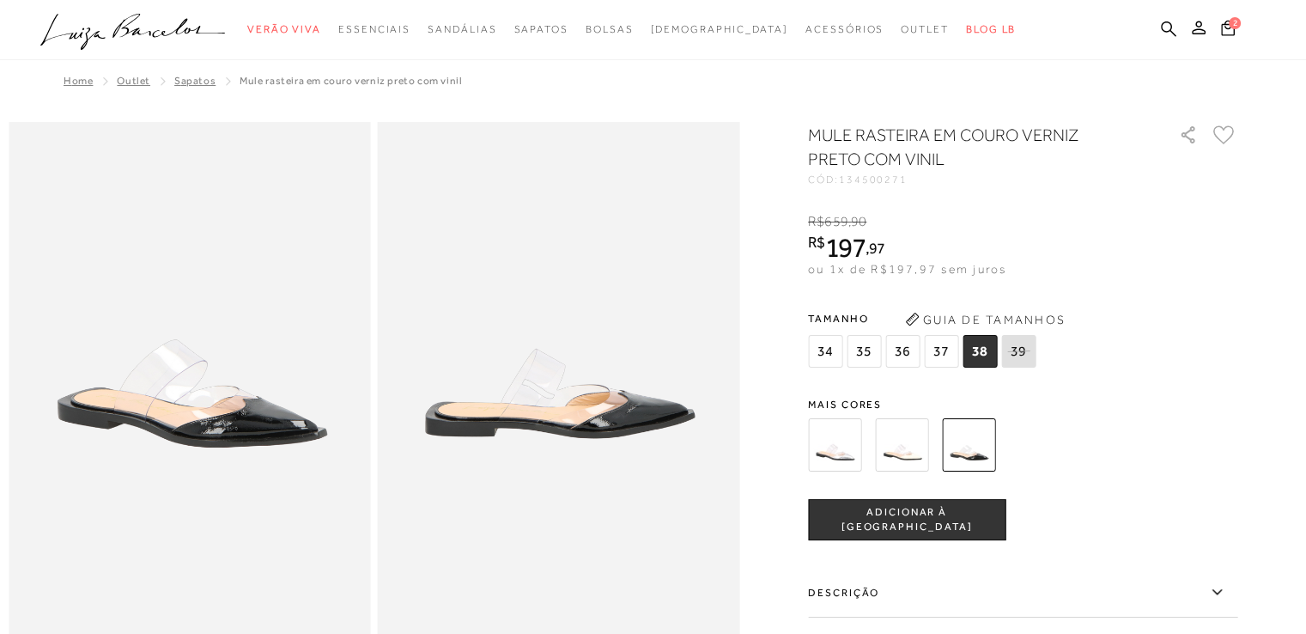
click at [897, 518] on span "ADICIONAR À [GEOGRAPHIC_DATA]" at bounding box center [907, 520] width 196 height 30
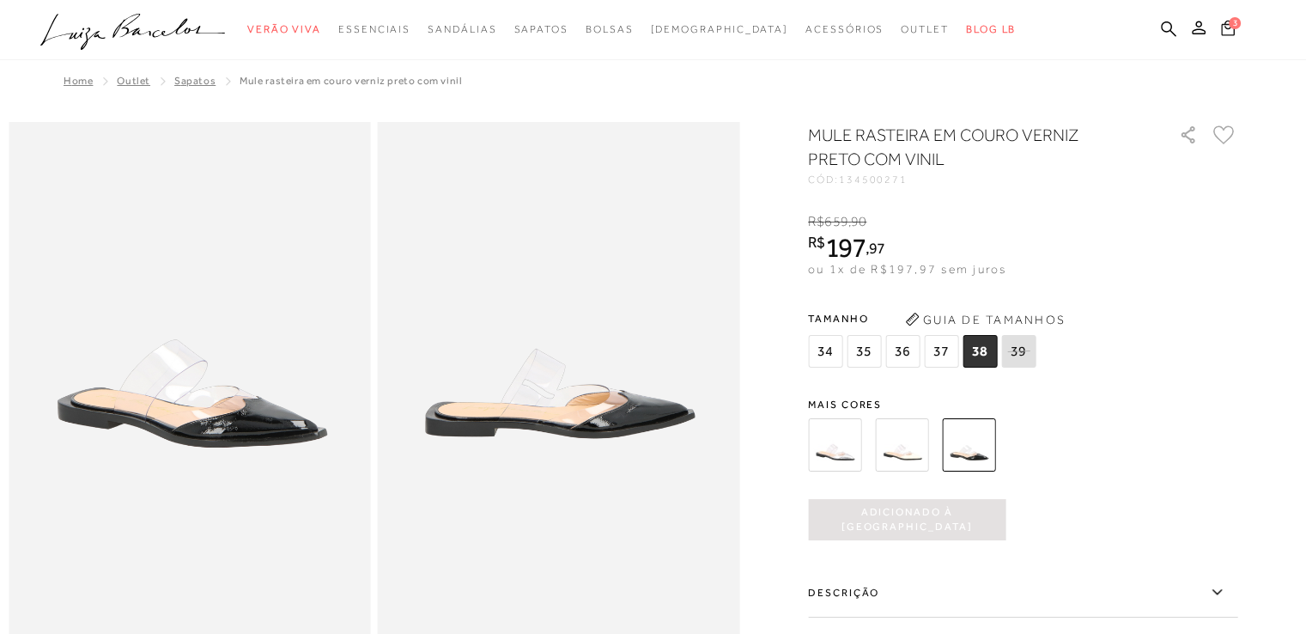
click at [1228, 25] on span "3" at bounding box center [1234, 22] width 13 height 13
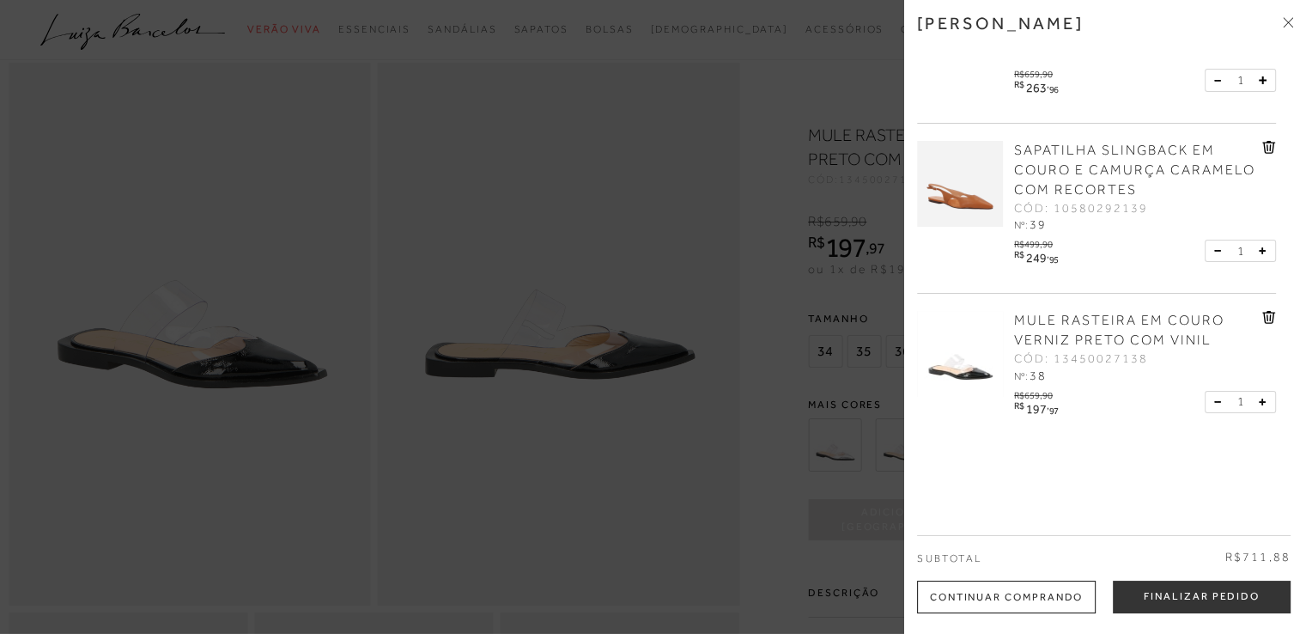
scroll to position [86, 0]
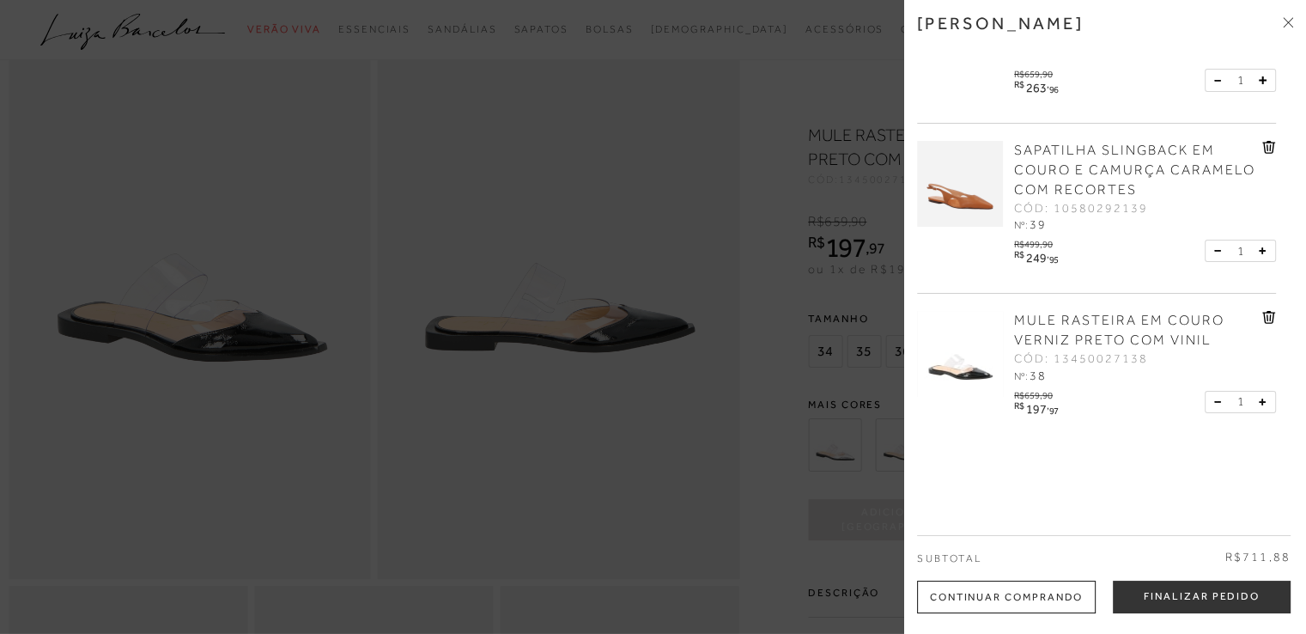
click at [1266, 142] on icon at bounding box center [1269, 147] width 14 height 13
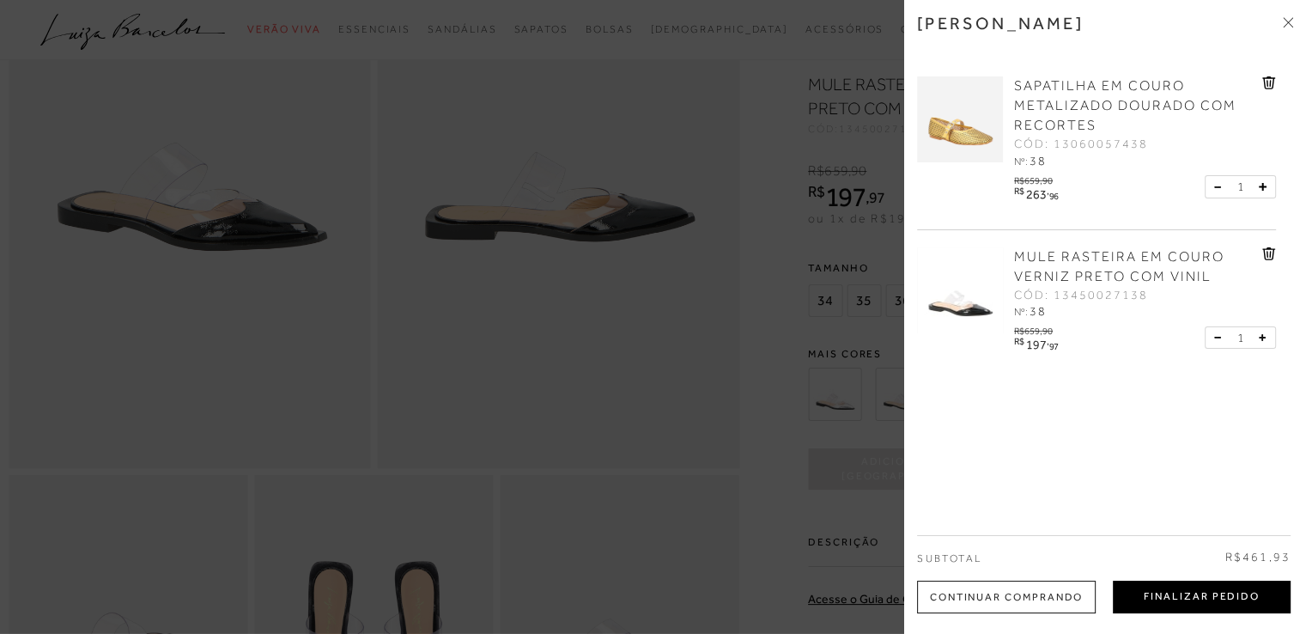
scroll to position [258, 0]
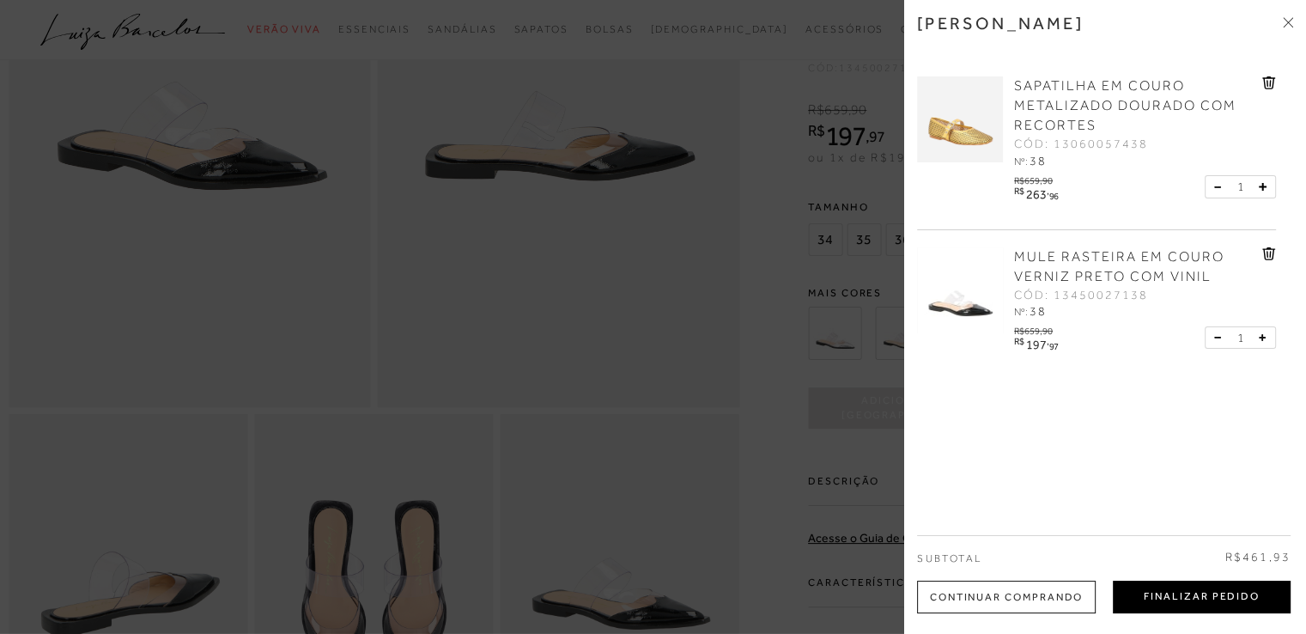
click at [1198, 591] on button "Finalizar Pedido" at bounding box center [1201, 596] width 178 height 33
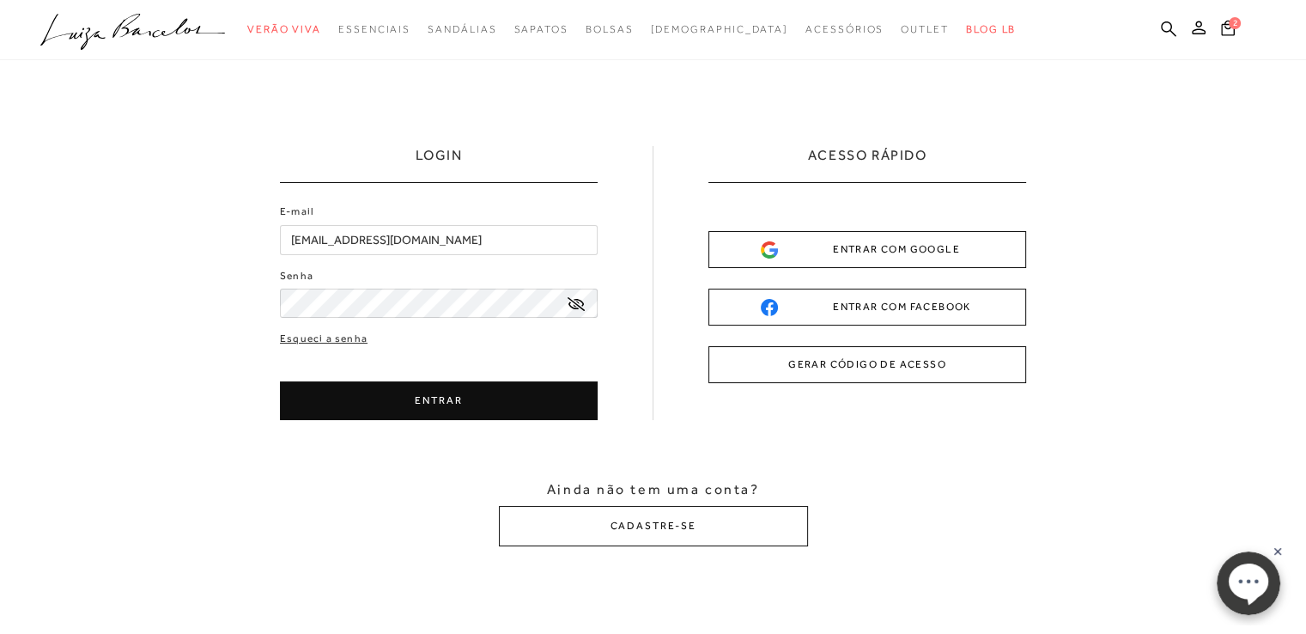
click at [464, 392] on button "ENTRAR" at bounding box center [439, 400] width 318 height 39
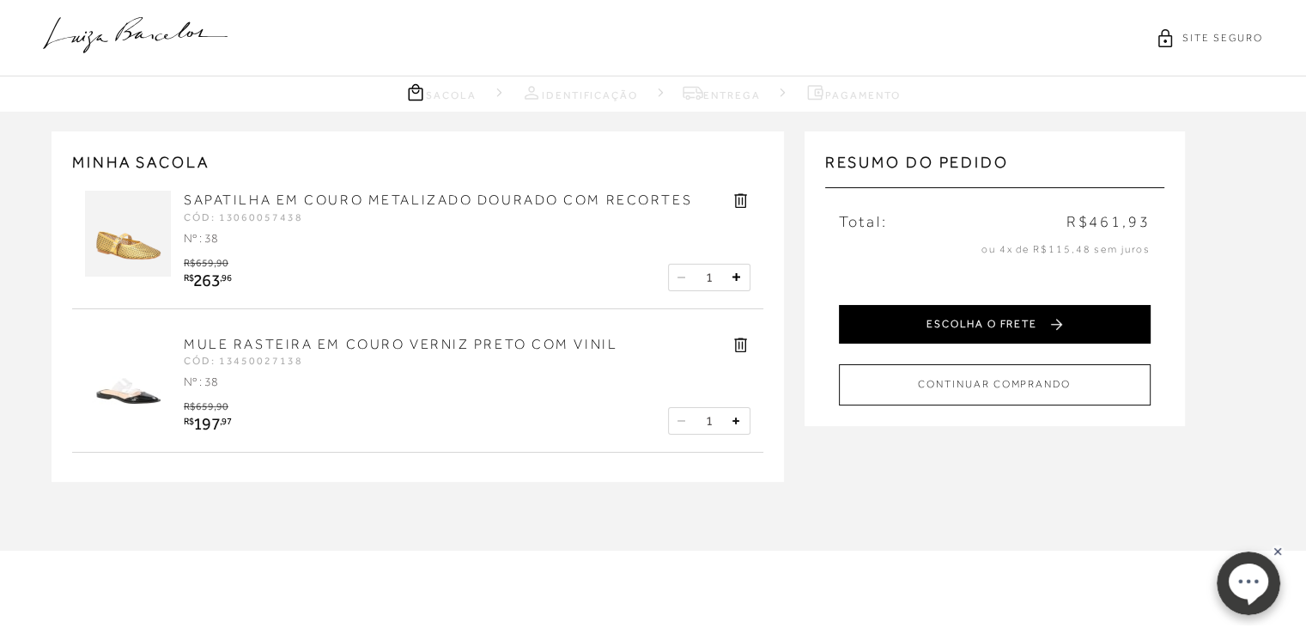
click at [991, 323] on button "ESCOLHA O FRETE" at bounding box center [995, 324] width 312 height 39
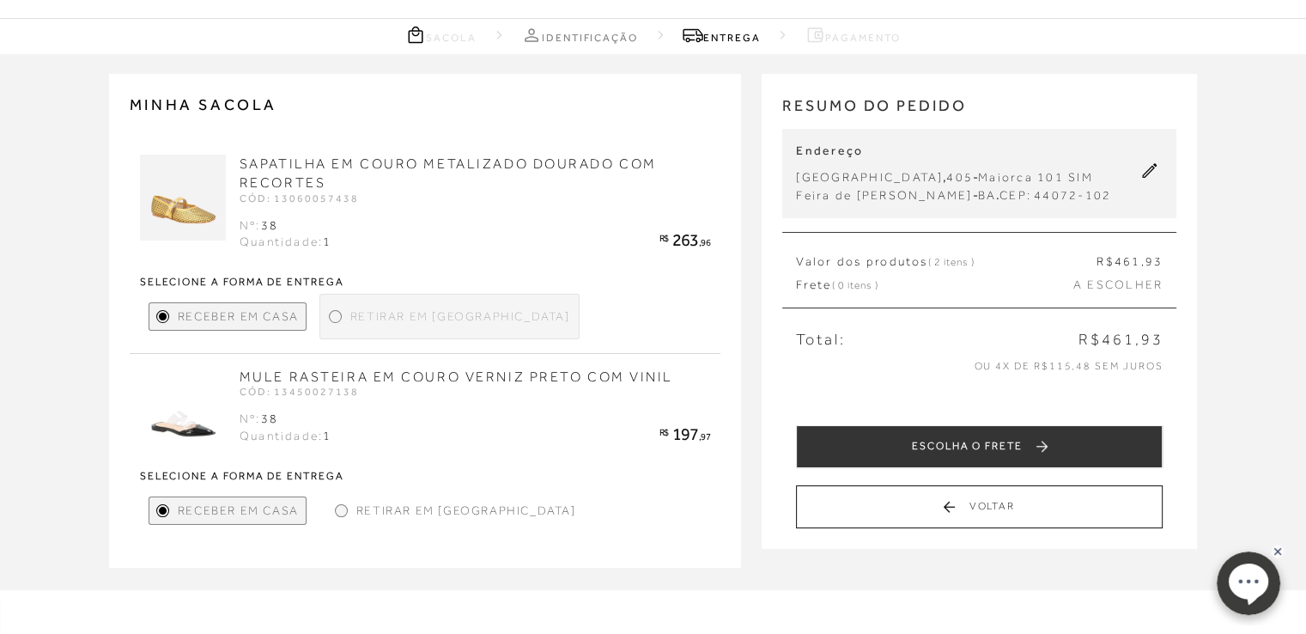
scroll to position [343, 0]
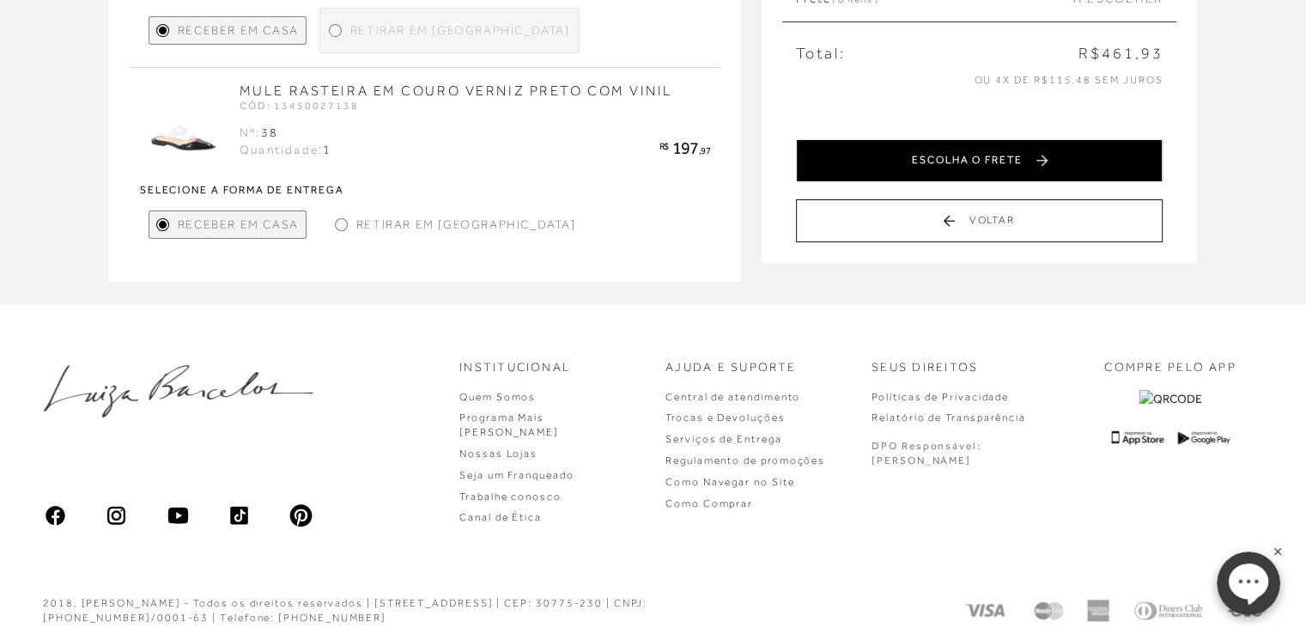
click at [991, 154] on button "ESCOLHA O FRETE" at bounding box center [979, 160] width 367 height 43
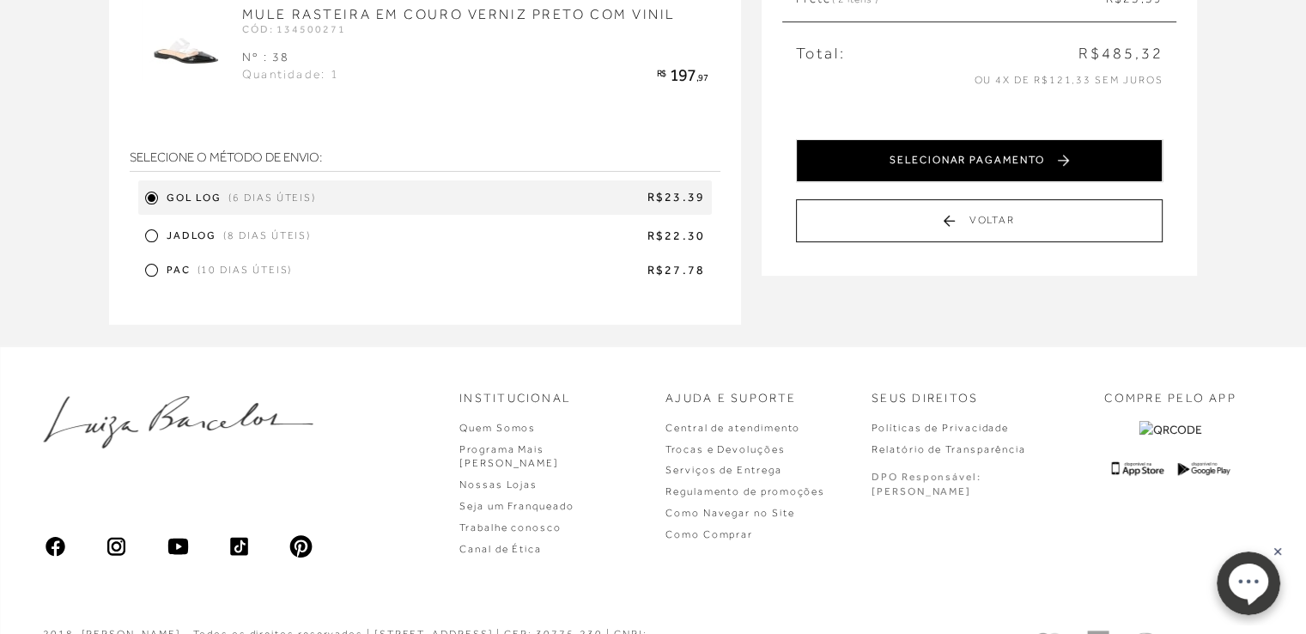
click at [955, 159] on button "SELECIONAR PAGAMENTO" at bounding box center [979, 160] width 367 height 43
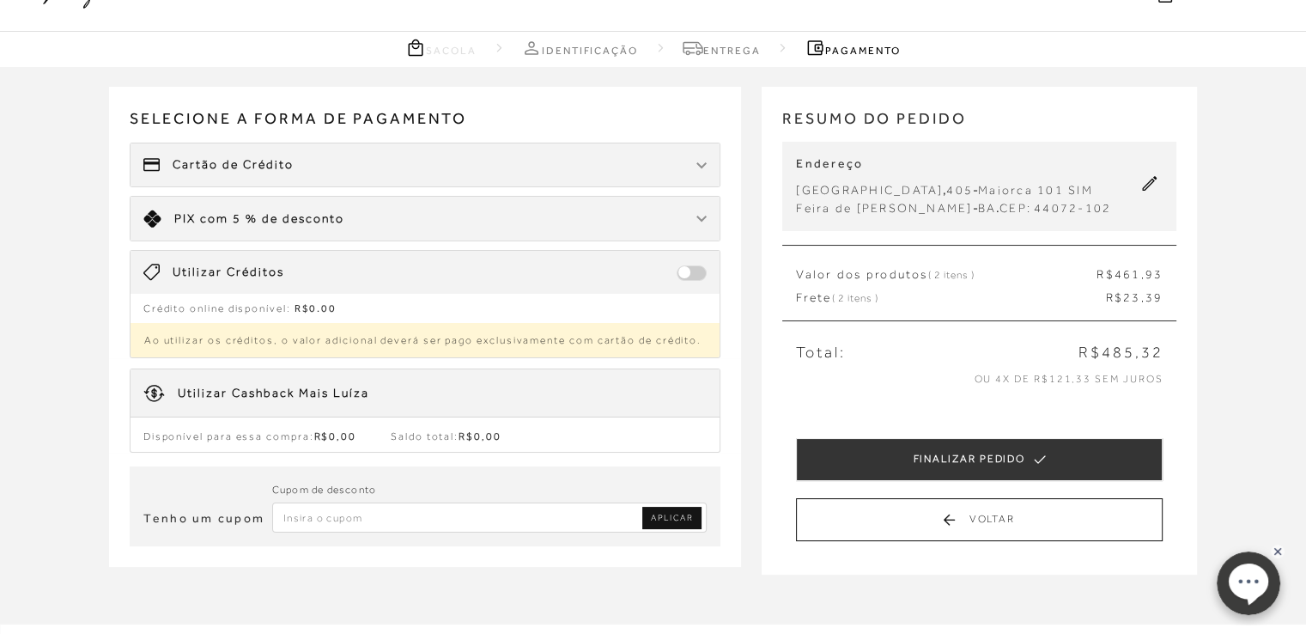
scroll to position [172, 0]
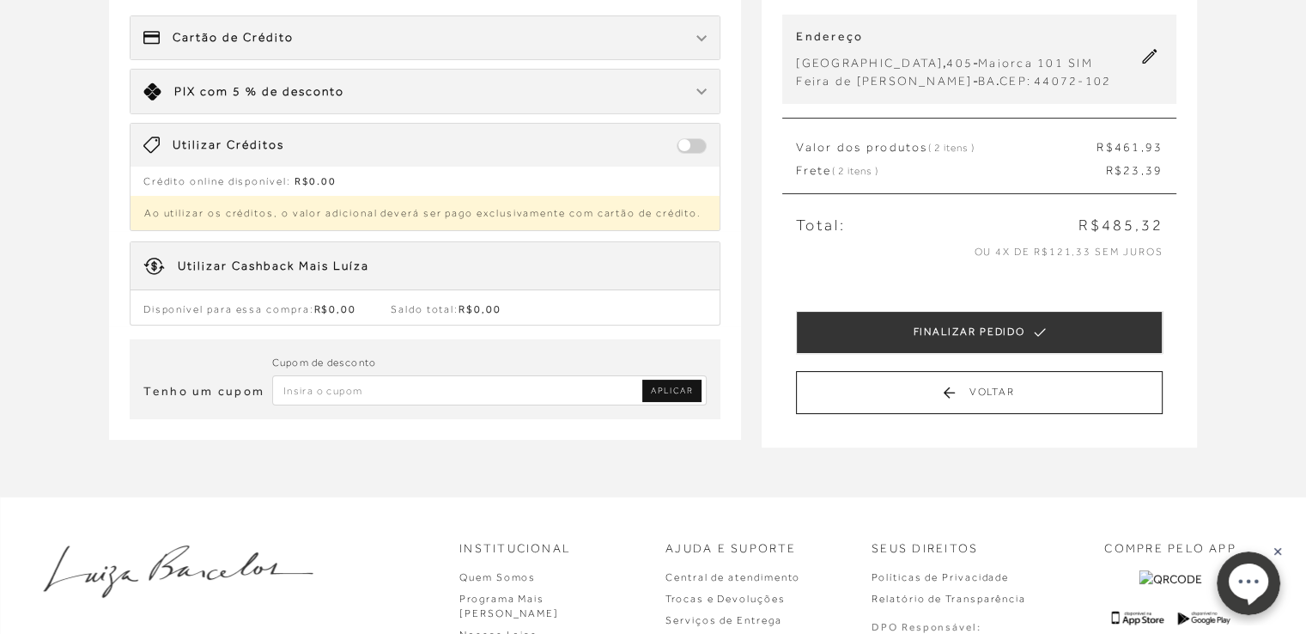
click at [240, 258] on div "Utilizar Cashback Mais Luíza" at bounding box center [273, 266] width 191 height 17
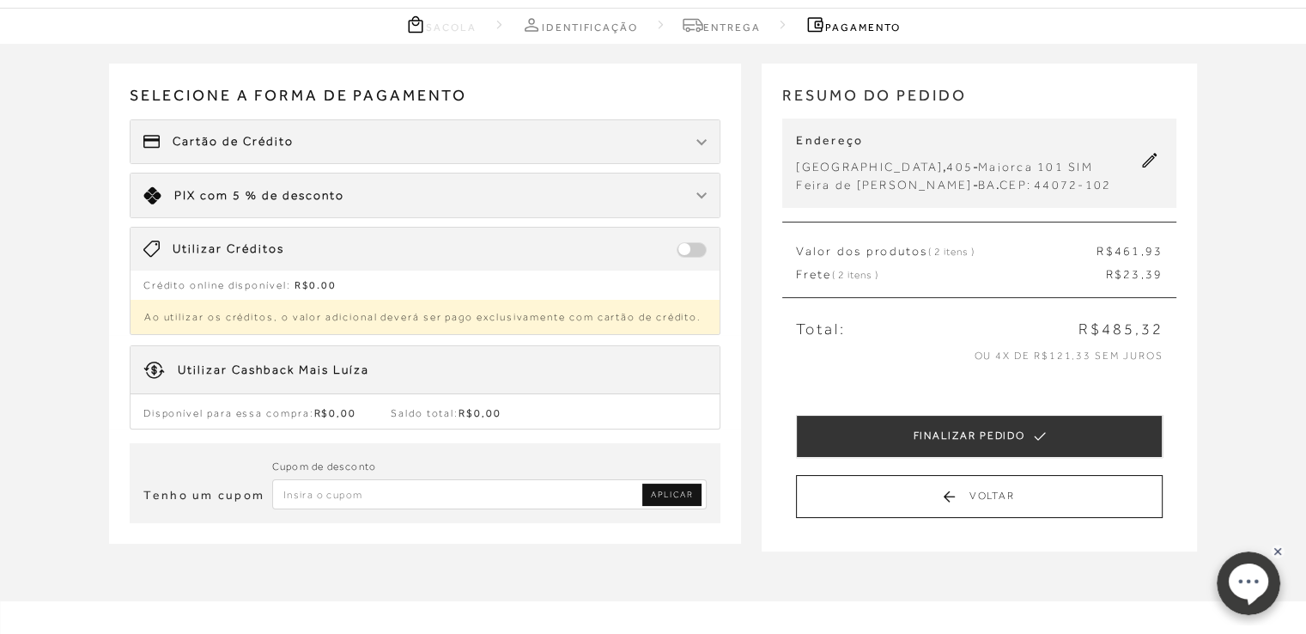
scroll to position [0, 0]
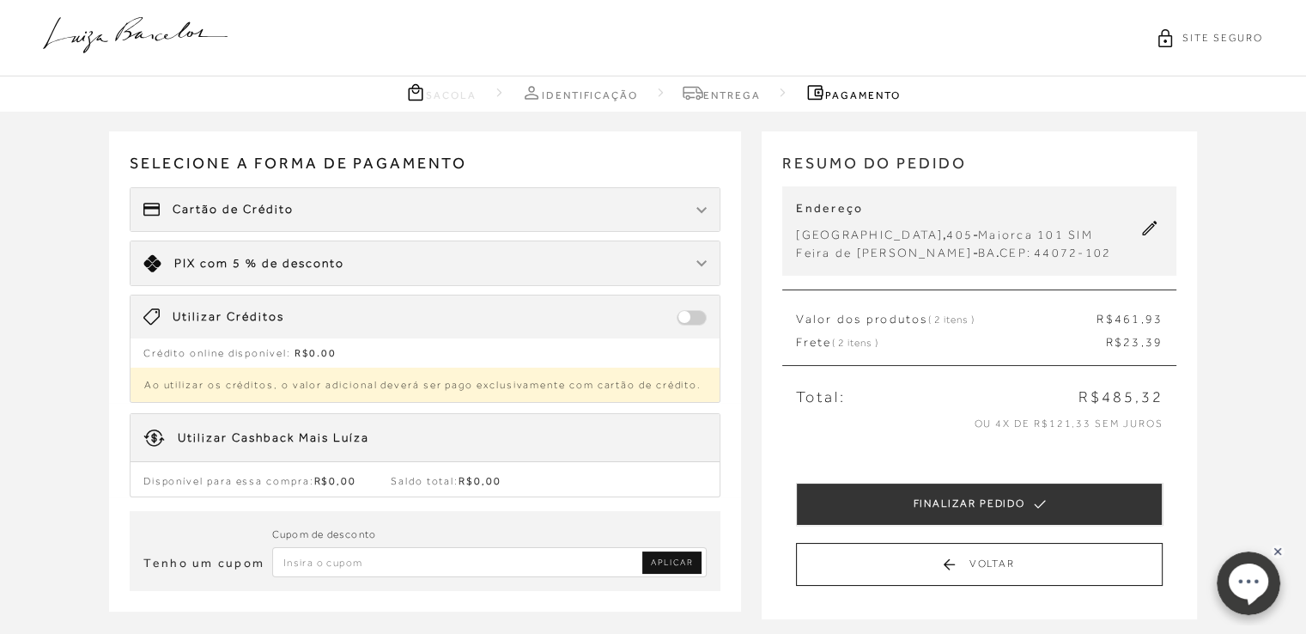
click at [704, 264] on img at bounding box center [701, 263] width 10 height 7
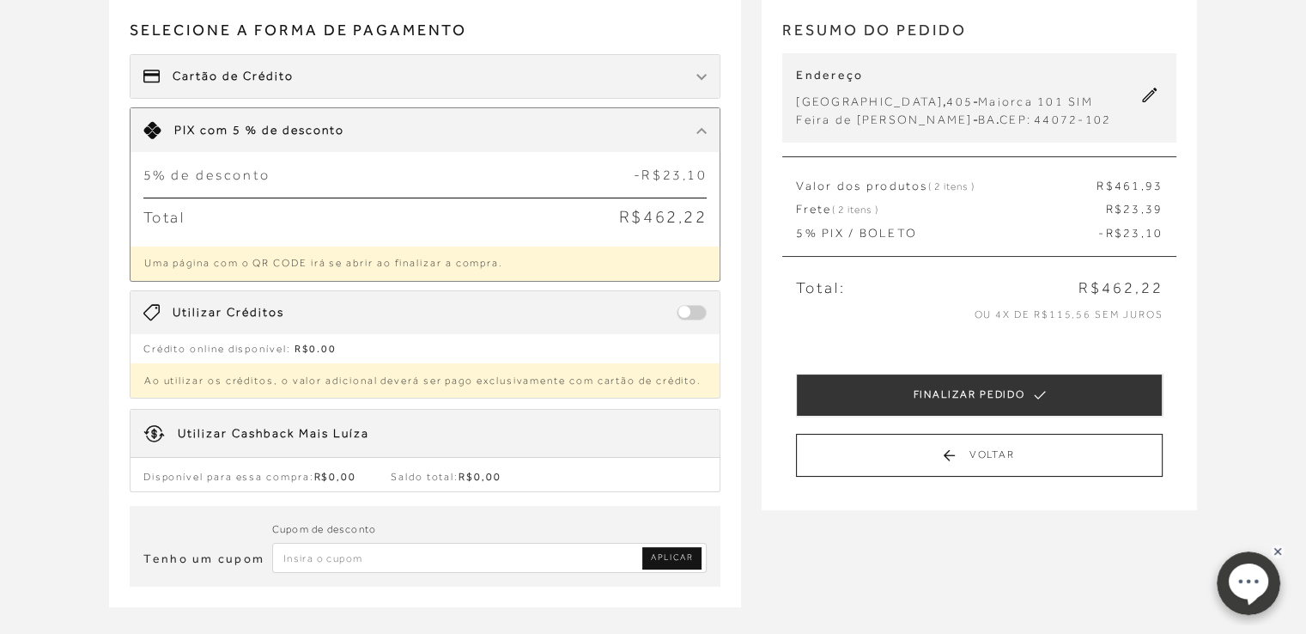
scroll to position [172, 0]
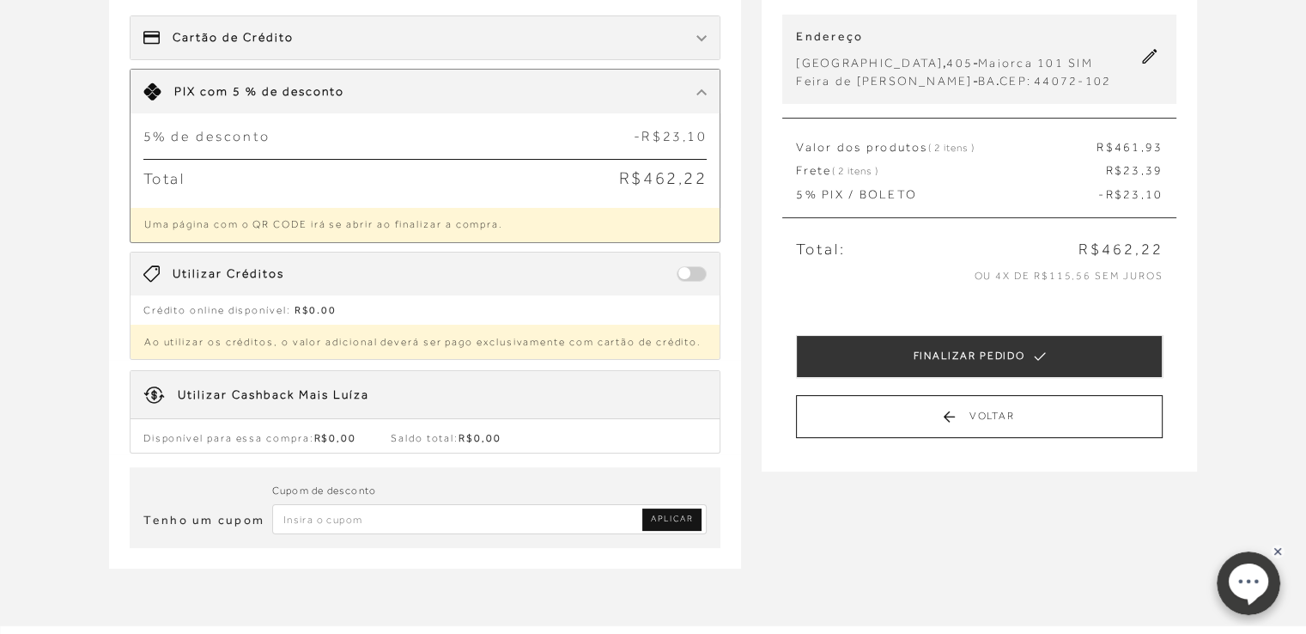
click at [700, 272] on span at bounding box center [691, 273] width 30 height 15
click at [696, 272] on span at bounding box center [691, 273] width 30 height 15
click at [700, 36] on img at bounding box center [701, 38] width 10 height 7
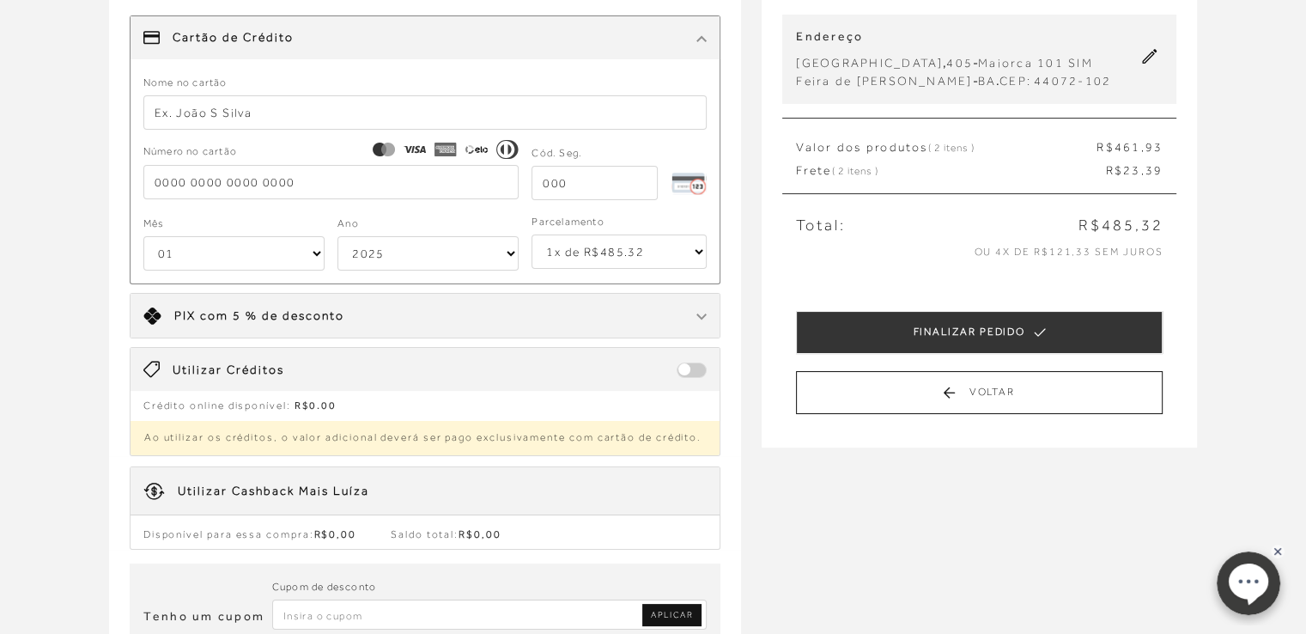
scroll to position [258, 0]
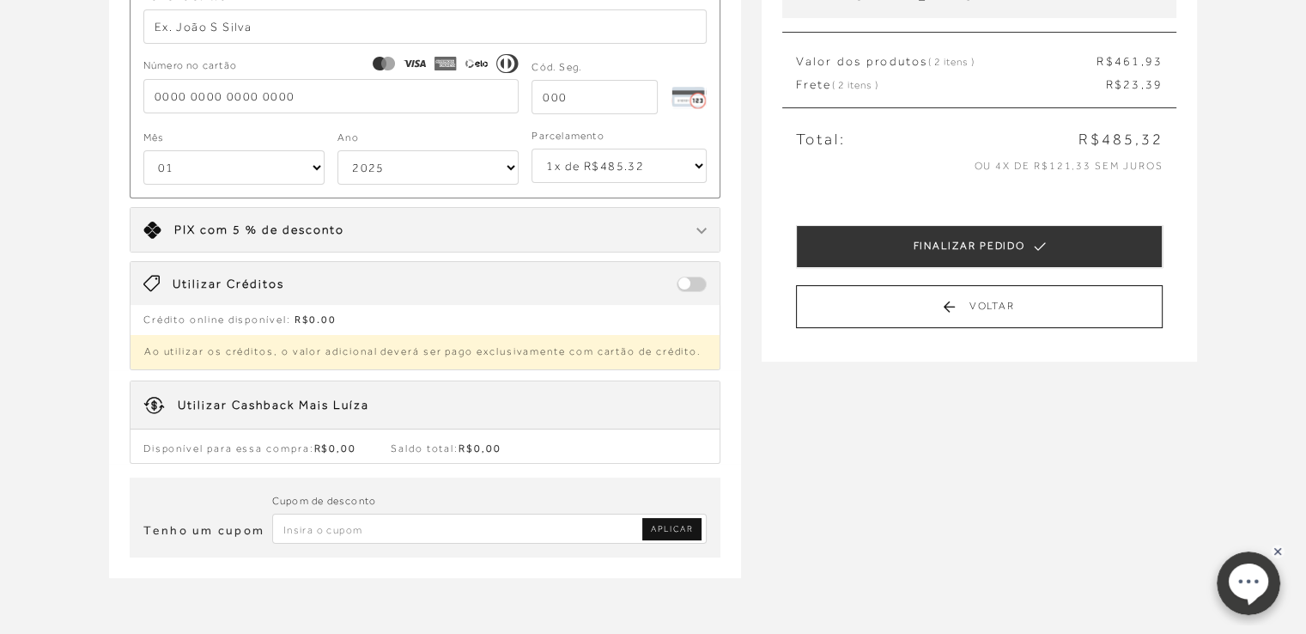
click at [702, 224] on div at bounding box center [701, 229] width 10 height 17
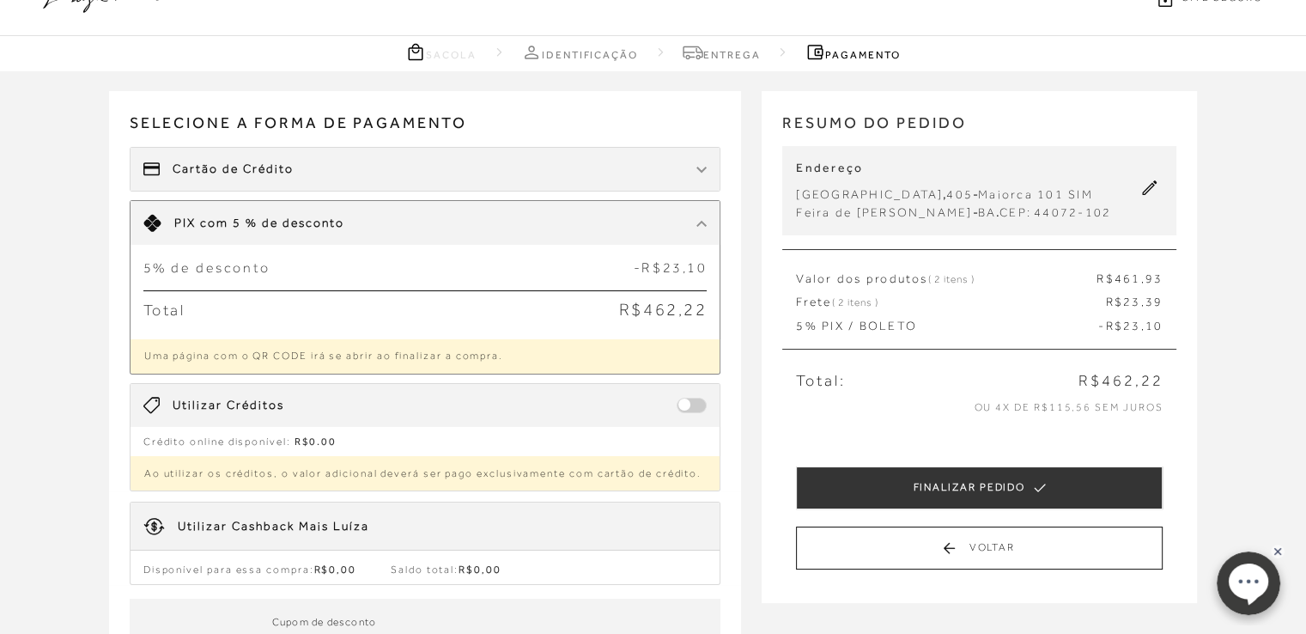
scroll to position [0, 0]
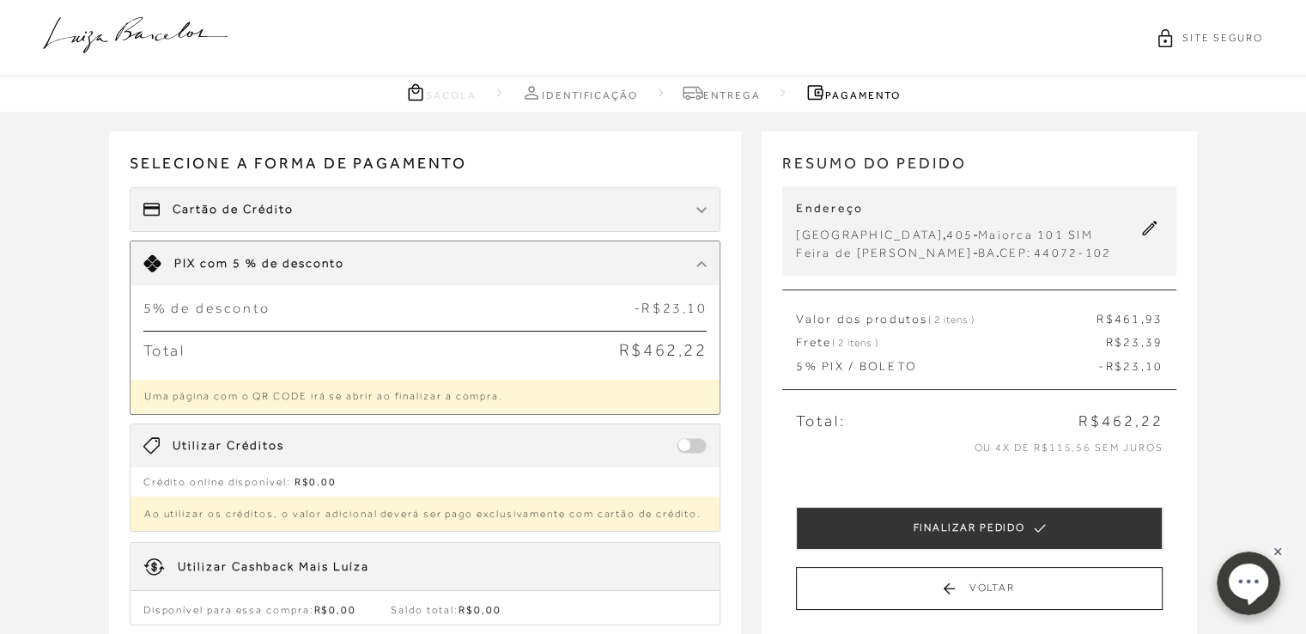
click at [700, 201] on div at bounding box center [701, 209] width 10 height 17
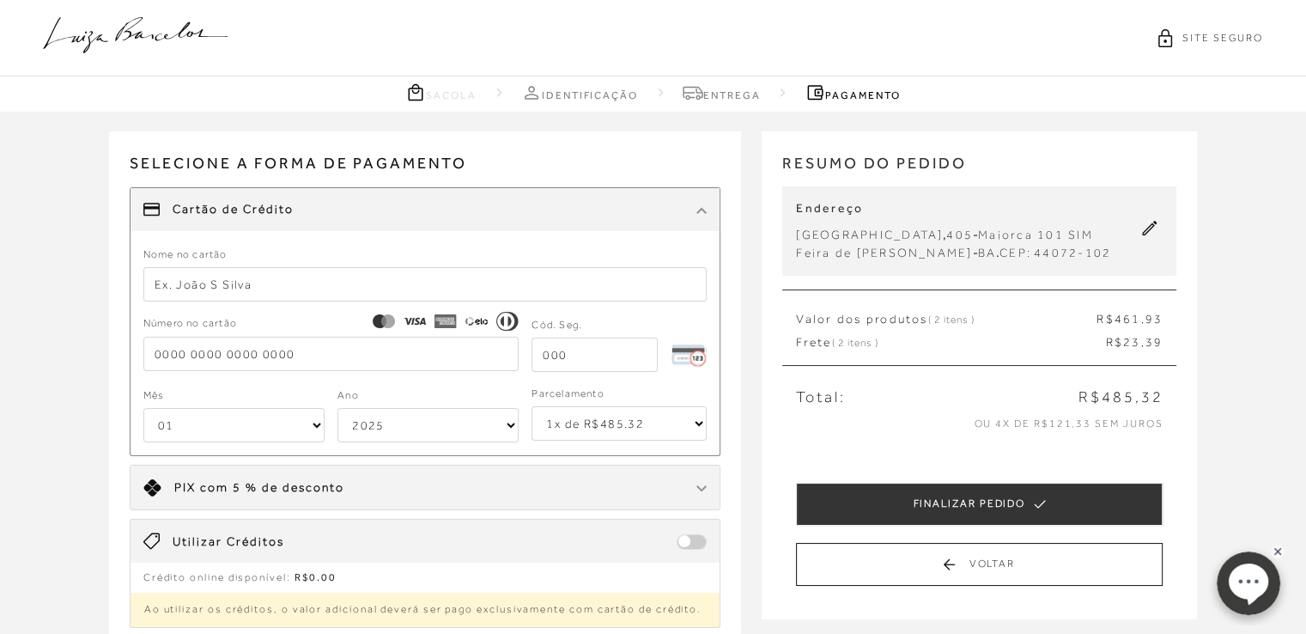
click at [702, 207] on img at bounding box center [701, 210] width 10 height 7
click at [695, 213] on div "Cartão de Crédito" at bounding box center [425, 209] width 590 height 43
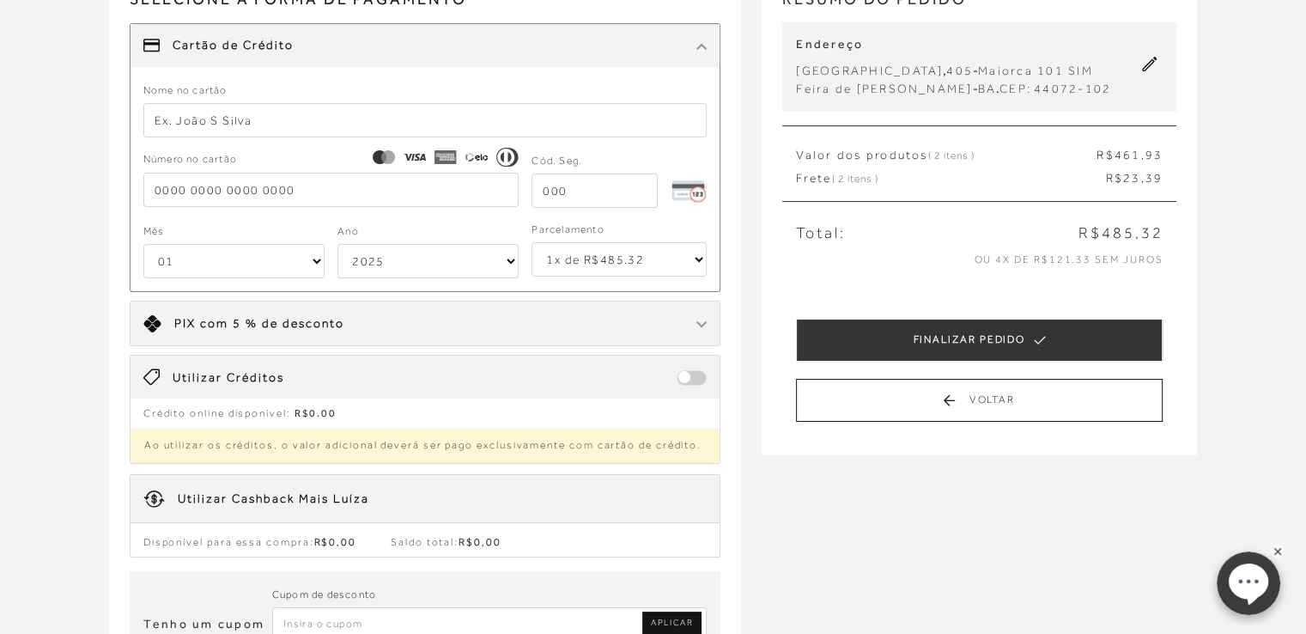
scroll to position [172, 0]
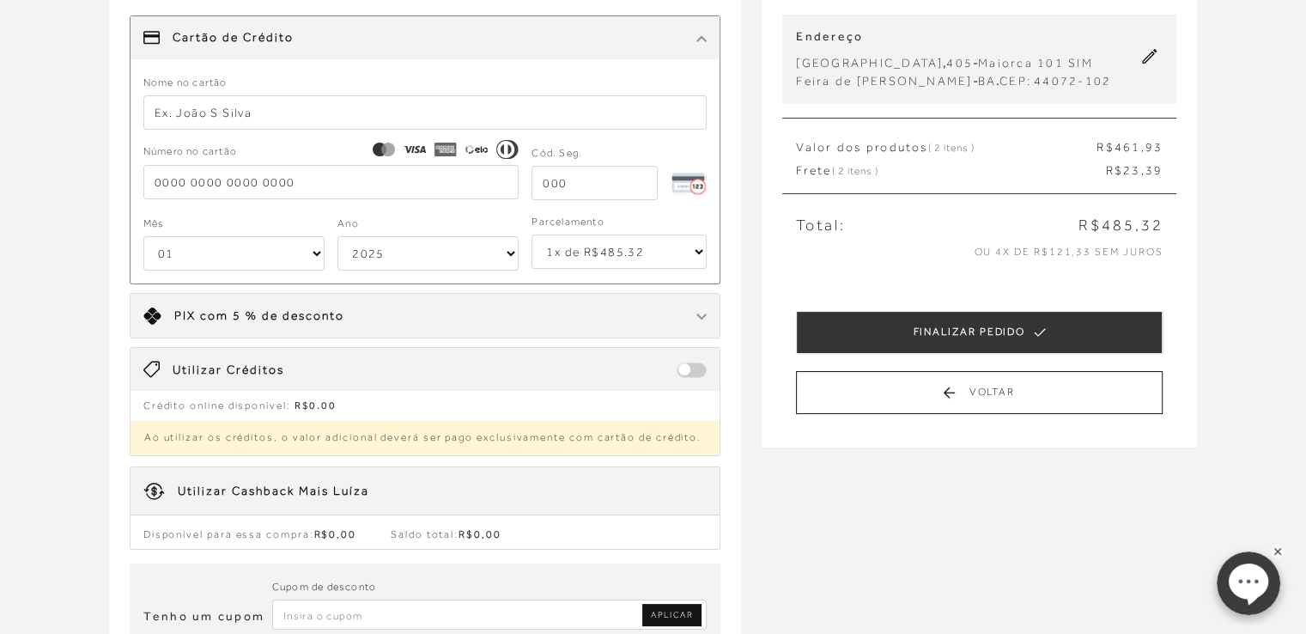
click at [315, 303] on div "Limite: R$ 5.000,00 PIX com 5 % de desconto" at bounding box center [425, 316] width 590 height 44
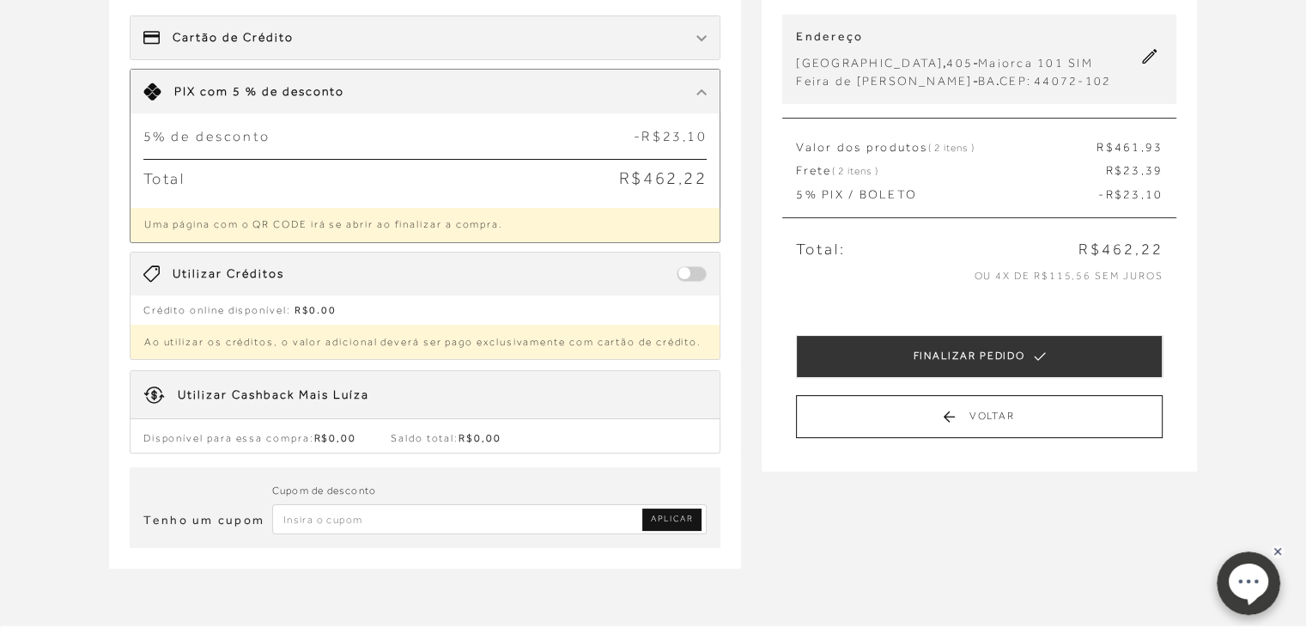
click at [292, 92] on span "com 5 % de desconto" at bounding box center [272, 91] width 144 height 14
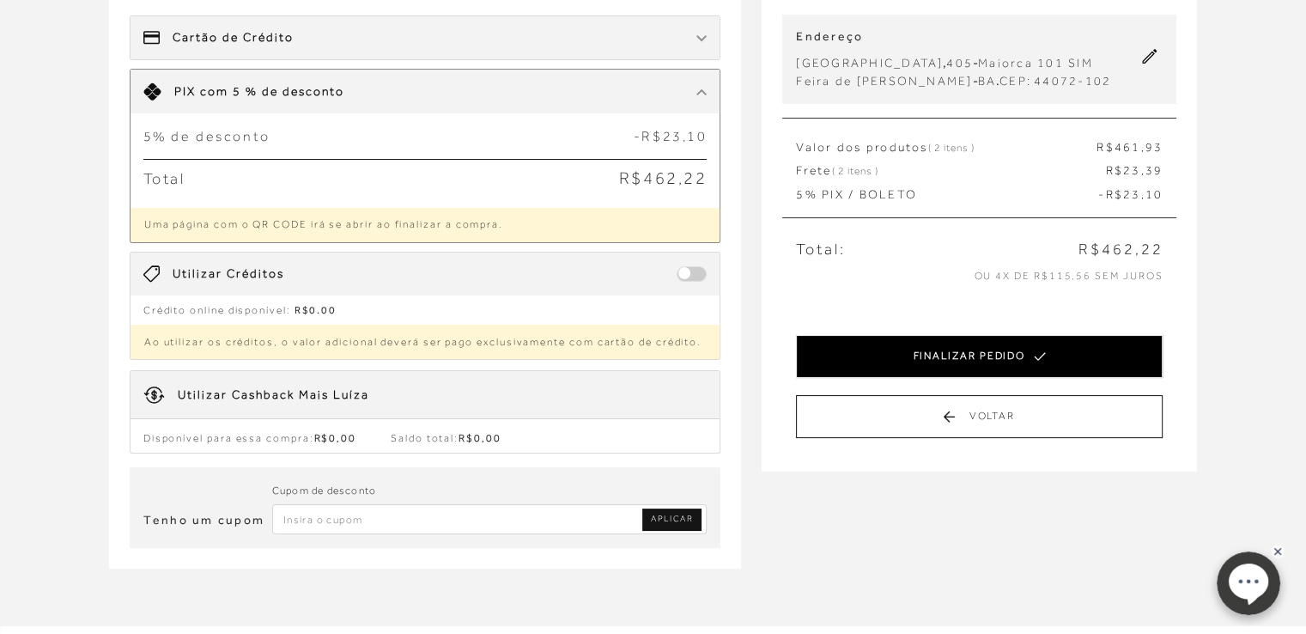
click at [973, 356] on button "FINALIZAR PEDIDO" at bounding box center [979, 356] width 367 height 43
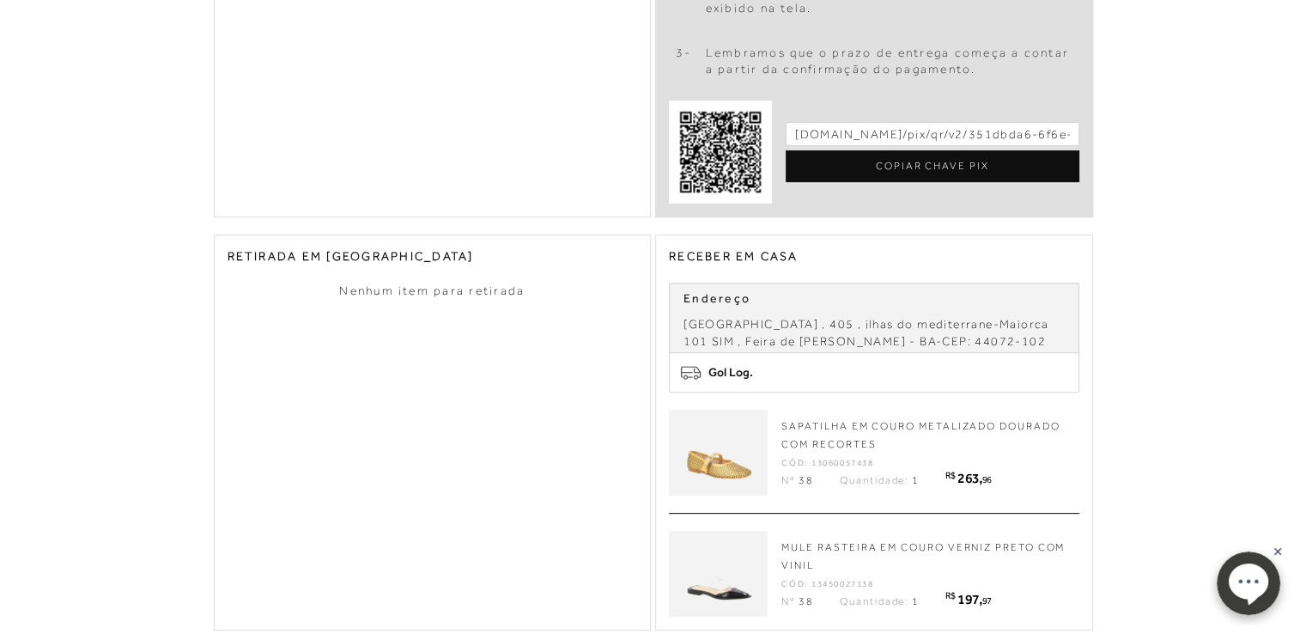
scroll to position [601, 0]
click at [937, 164] on div "COPIAR CHAVE PIX" at bounding box center [932, 166] width 294 height 32
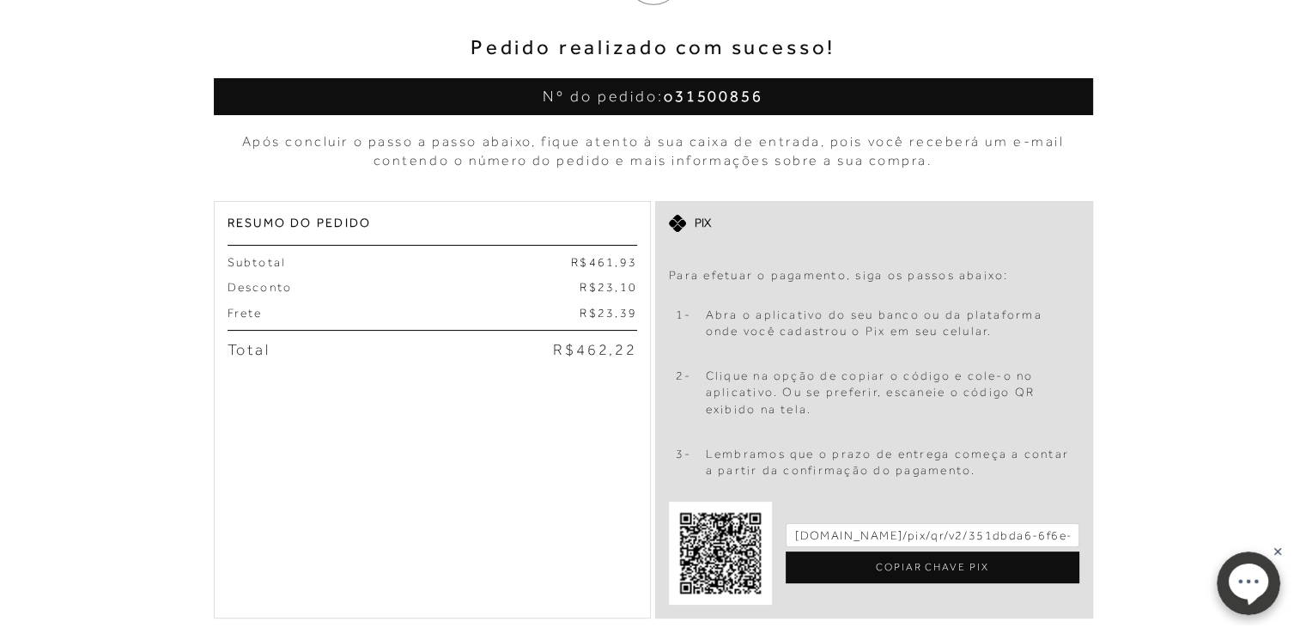
scroll to position [385, 0]
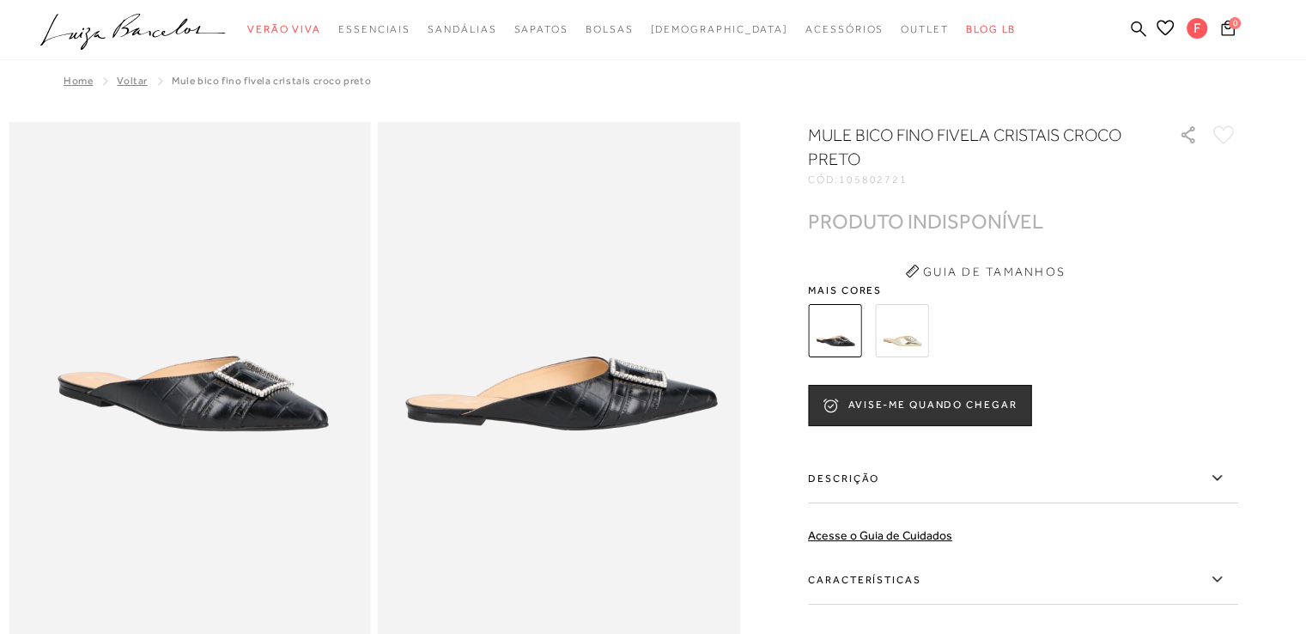
click at [914, 329] on img at bounding box center [901, 330] width 53 height 53
